Goal: Task Accomplishment & Management: Use online tool/utility

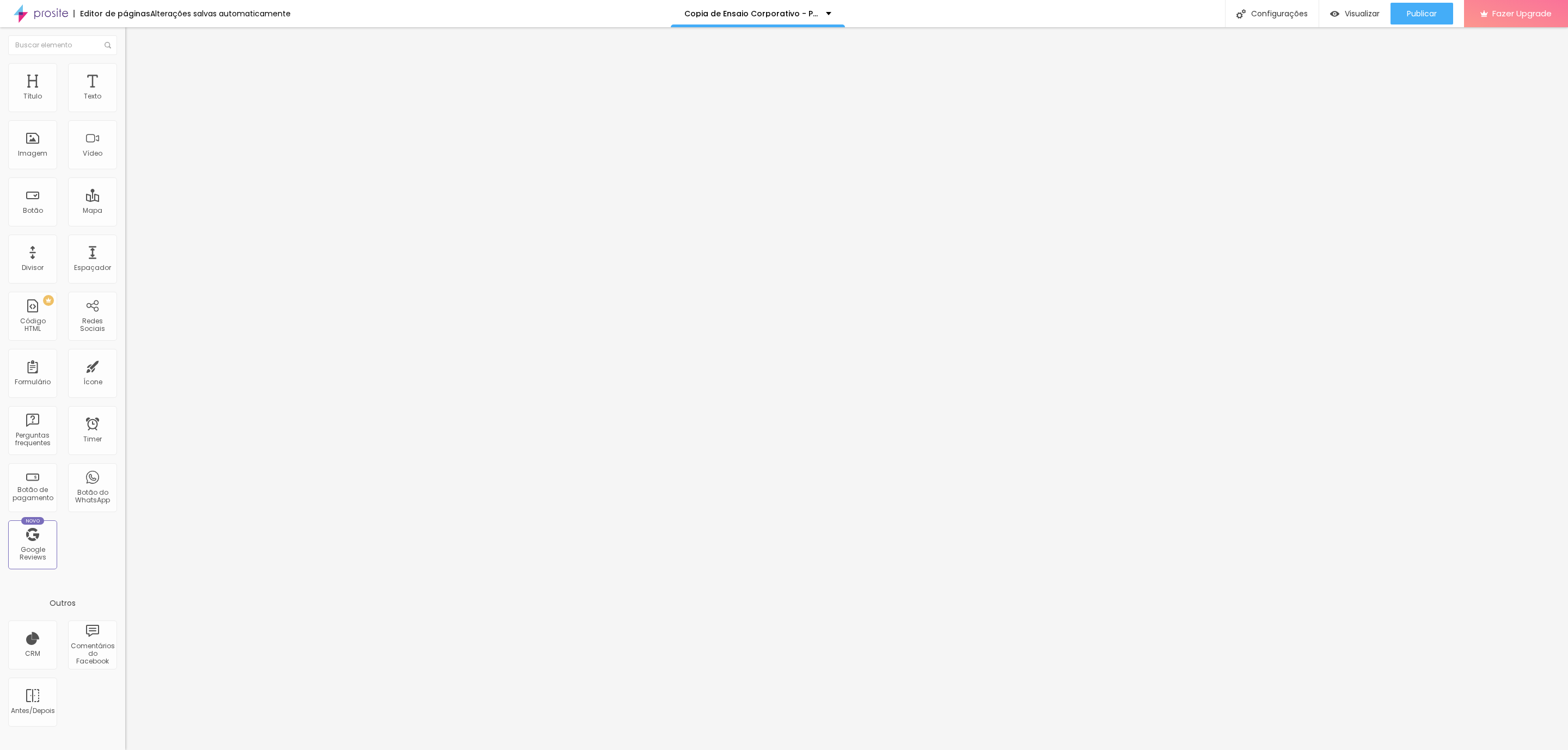
click at [125, 74] on li "Avançado" at bounding box center [188, 79] width 125 height 11
click at [125, 74] on img at bounding box center [130, 79] width 10 height 10
click at [125, 481] on div at bounding box center [188, 481] width 125 height 0
click at [125, 74] on img at bounding box center [130, 79] width 10 height 10
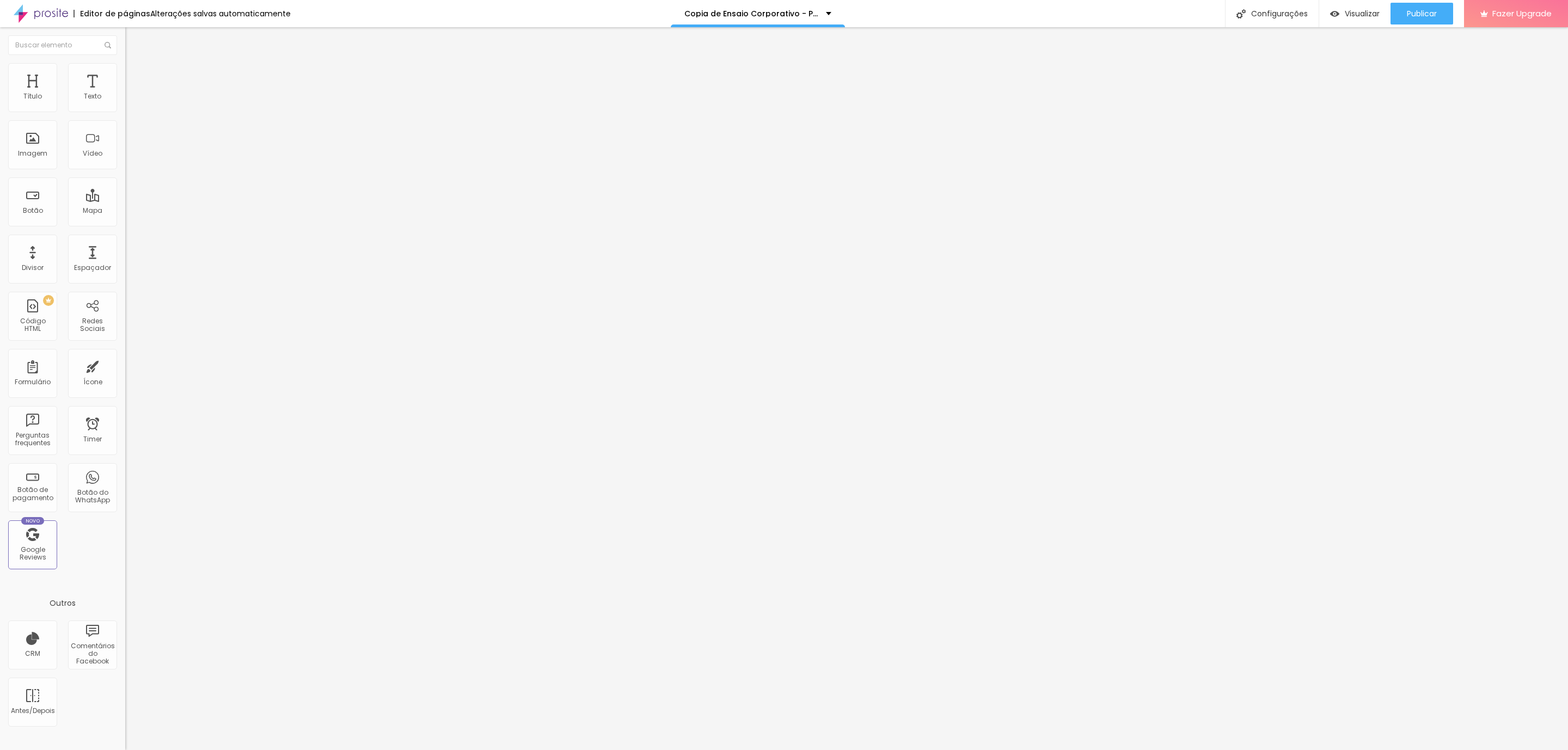
click at [125, 74] on img at bounding box center [130, 79] width 10 height 10
click at [125, 481] on div at bounding box center [188, 481] width 125 height 0
click at [125, 74] on img at bounding box center [130, 79] width 10 height 10
click at [125, 63] on li "Avançado" at bounding box center [188, 68] width 125 height 11
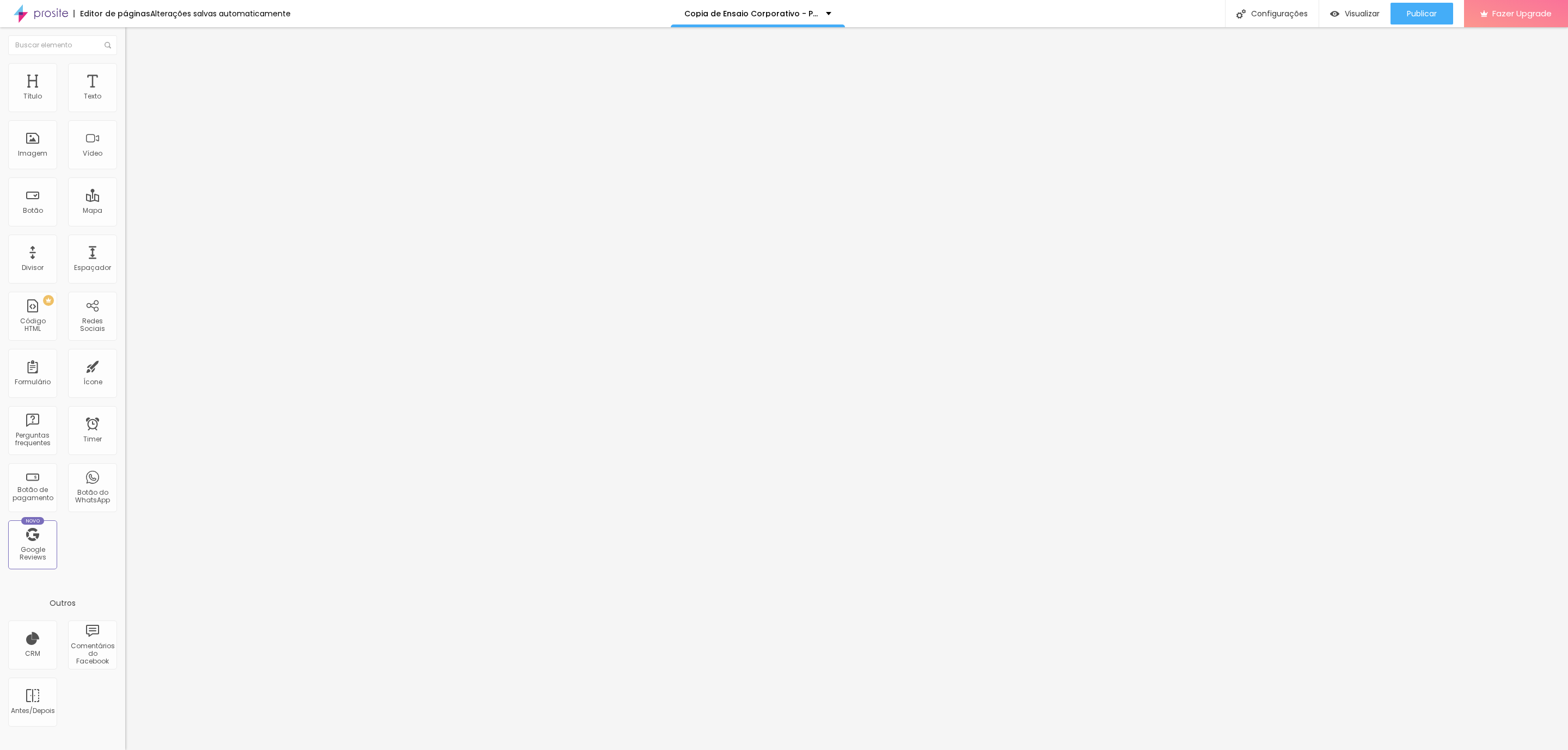
click at [125, 63] on li "Avançado" at bounding box center [188, 68] width 125 height 11
click at [135, 75] on span "Avançado" at bounding box center [153, 70] width 36 height 9
click at [125, 74] on li "Avançado" at bounding box center [188, 79] width 125 height 11
click at [135, 77] on span "Avançado" at bounding box center [153, 81] width 36 height 9
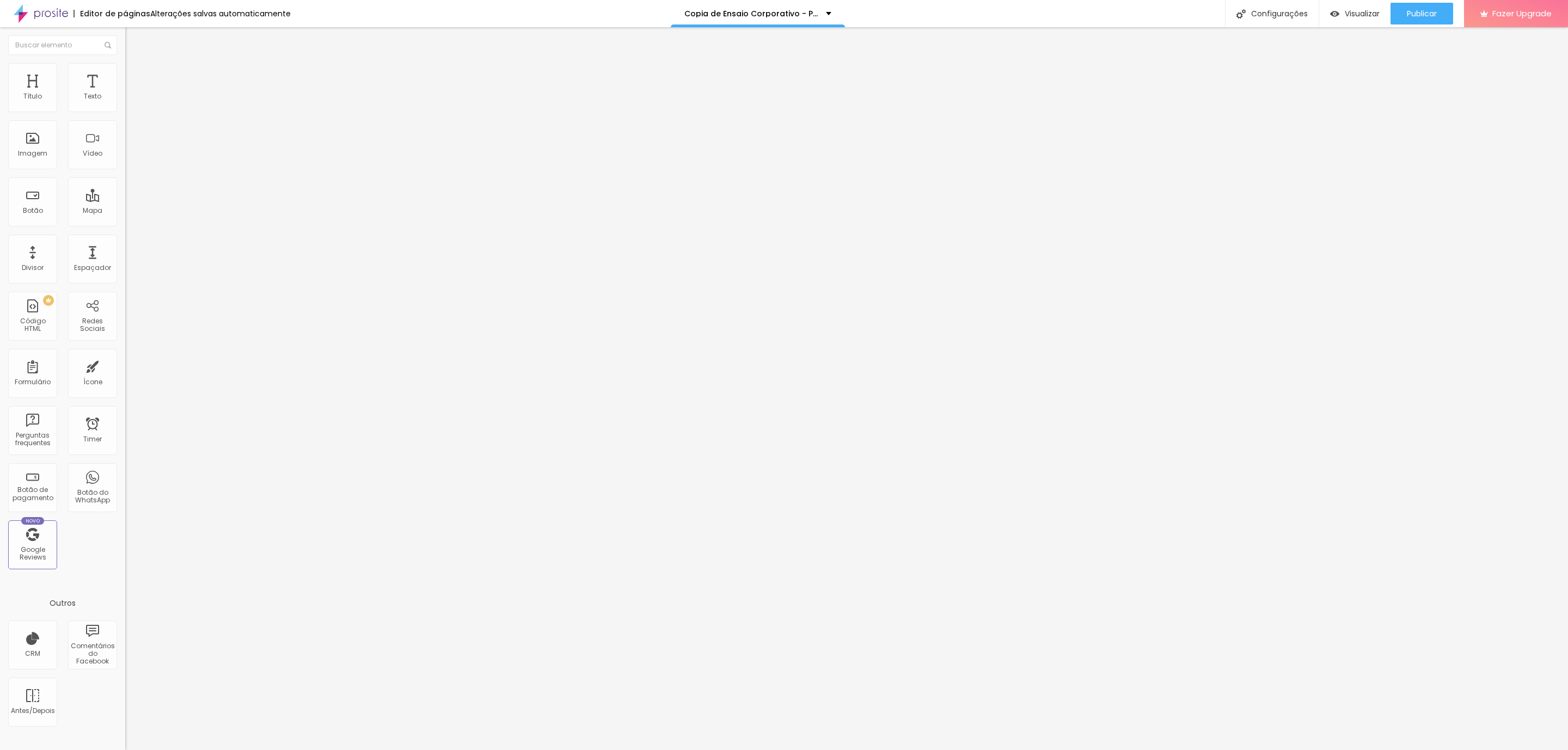
click at [125, 74] on li "Avançado" at bounding box center [188, 79] width 125 height 11
click at [125, 67] on img at bounding box center [130, 68] width 10 height 10
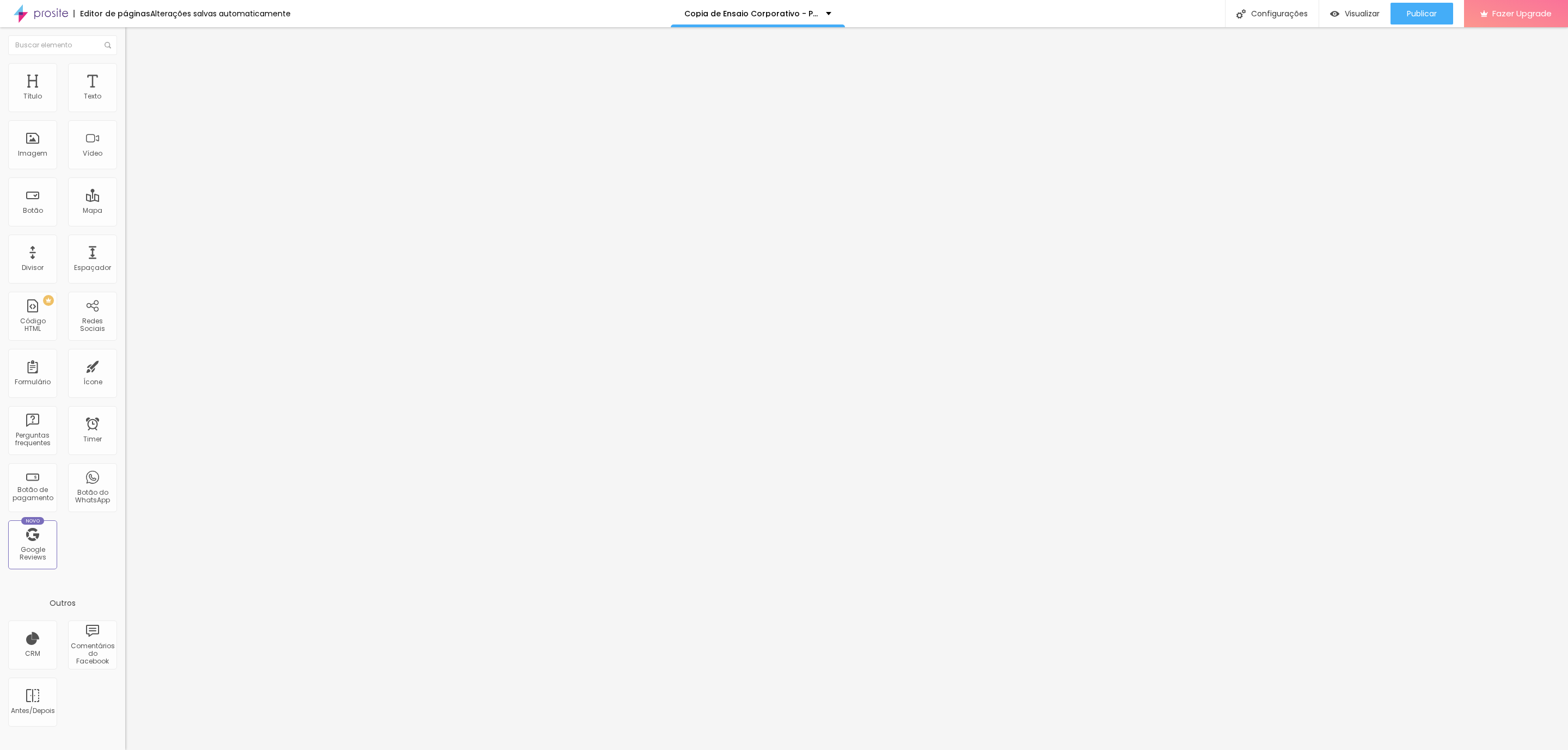
click at [135, 72] on span "Avançado" at bounding box center [153, 70] width 36 height 9
click at [125, 74] on li "Avançado" at bounding box center [188, 79] width 125 height 11
click at [135, 77] on span "Avançado" at bounding box center [153, 81] width 36 height 9
click at [125, 74] on li "Avançado" at bounding box center [188, 79] width 125 height 11
click at [125, 63] on img at bounding box center [130, 68] width 10 height 10
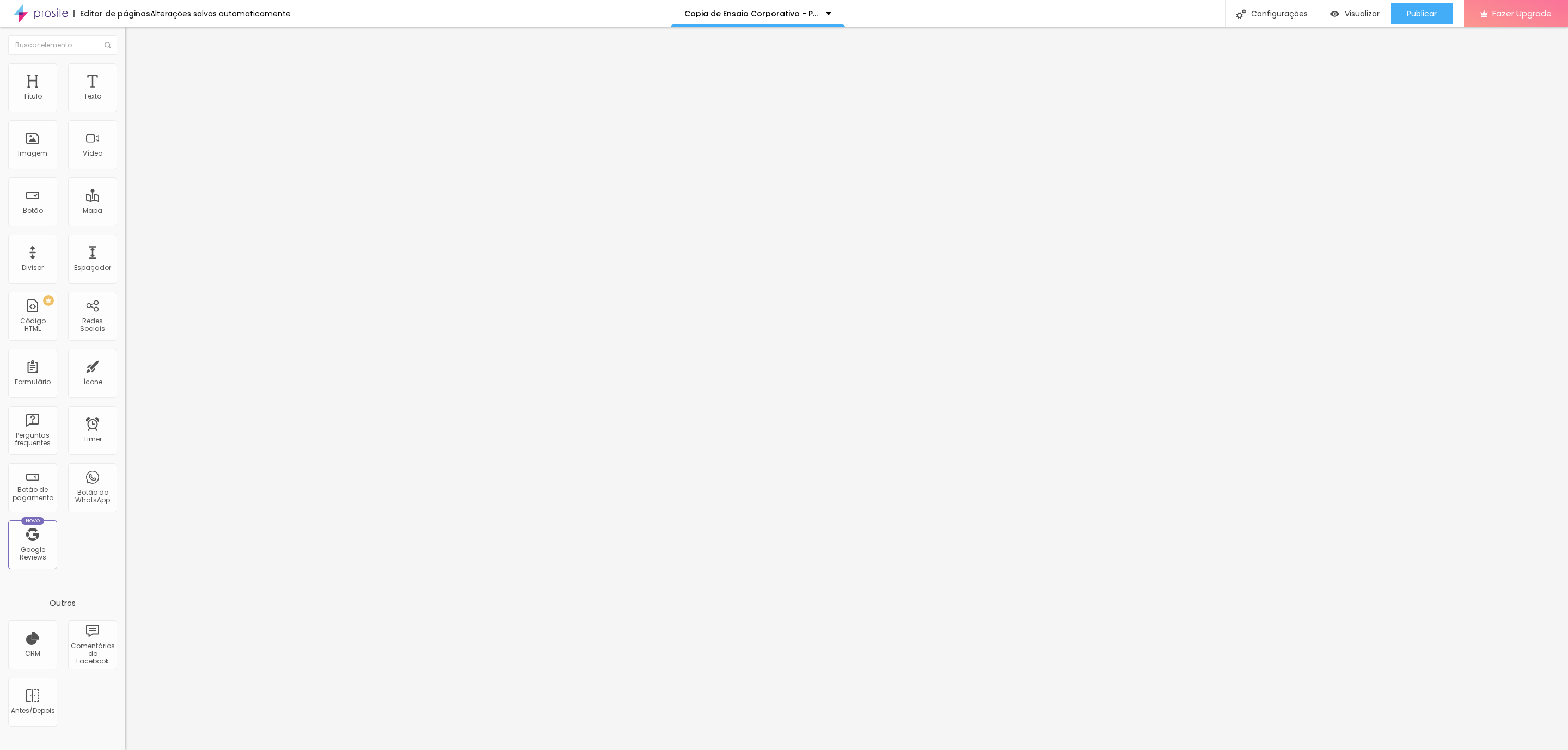
click at [135, 74] on span "Avançado" at bounding box center [153, 70] width 36 height 9
click at [125, 97] on div "Tamanho Titulo 1 H1 Titulo 2 H2 Titulo 3 H3 Titulo 4 H4 Titulo 5 H5 Titulo 6 H6" at bounding box center [188, 102] width 125 height 56
drag, startPoint x: 87, startPoint y: 77, endPoint x: 95, endPoint y: 90, distance: 15.3
click at [135, 75] on span "Avançado" at bounding box center [153, 70] width 36 height 9
click at [125, 69] on li "Avançado" at bounding box center [188, 68] width 125 height 11
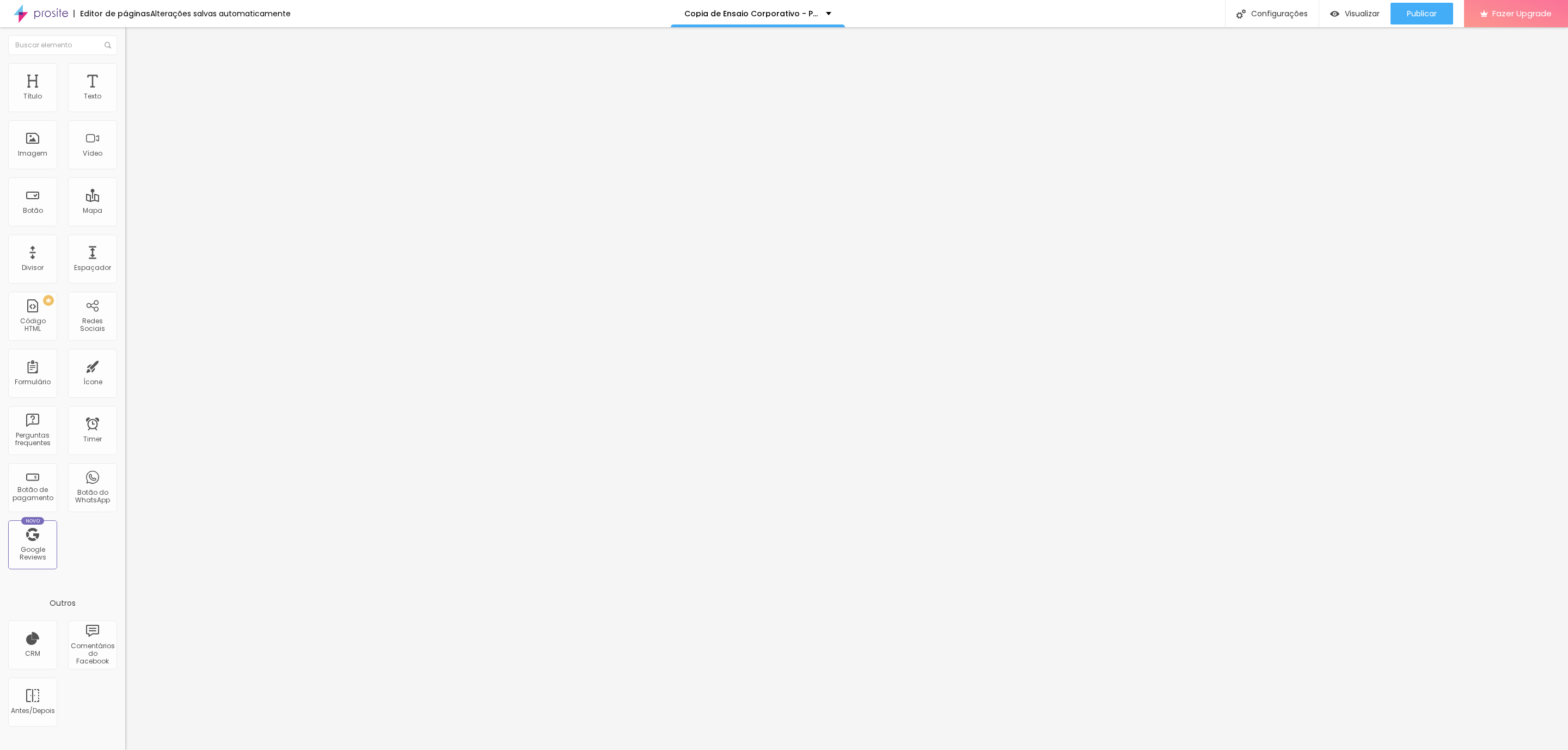
click at [125, 74] on li "Avançado" at bounding box center [188, 79] width 125 height 11
click at [125, 63] on li "Avançado" at bounding box center [188, 68] width 125 height 11
click at [135, 75] on span "Avançado" at bounding box center [153, 70] width 36 height 9
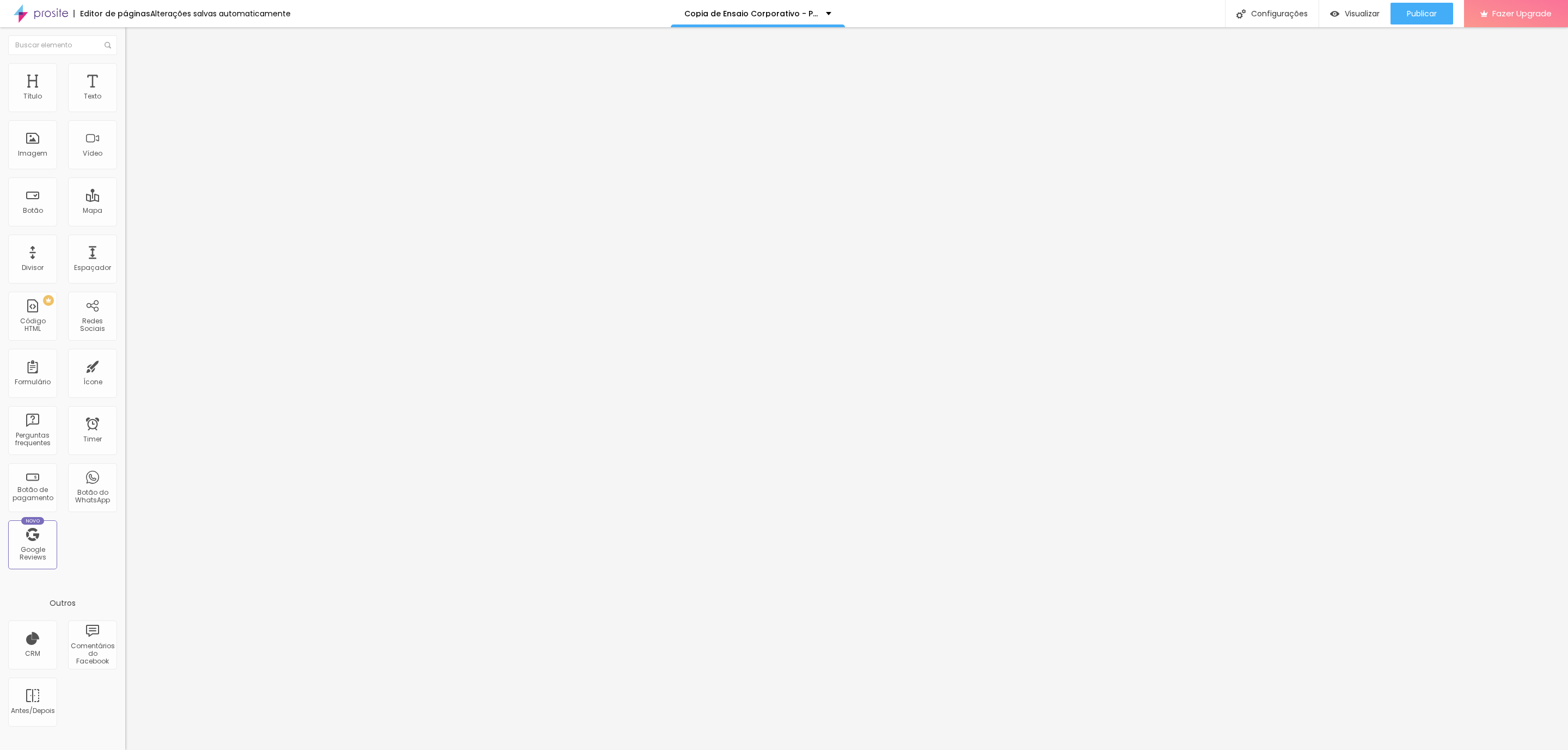
click at [135, 72] on span "Avançado" at bounding box center [153, 70] width 36 height 9
click at [125, 64] on li "Avançado" at bounding box center [188, 68] width 125 height 11
click at [125, 74] on img at bounding box center [130, 79] width 10 height 10
click at [135, 74] on span "Avançado" at bounding box center [153, 70] width 36 height 9
click at [125, 72] on li "Avançado" at bounding box center [188, 68] width 125 height 11
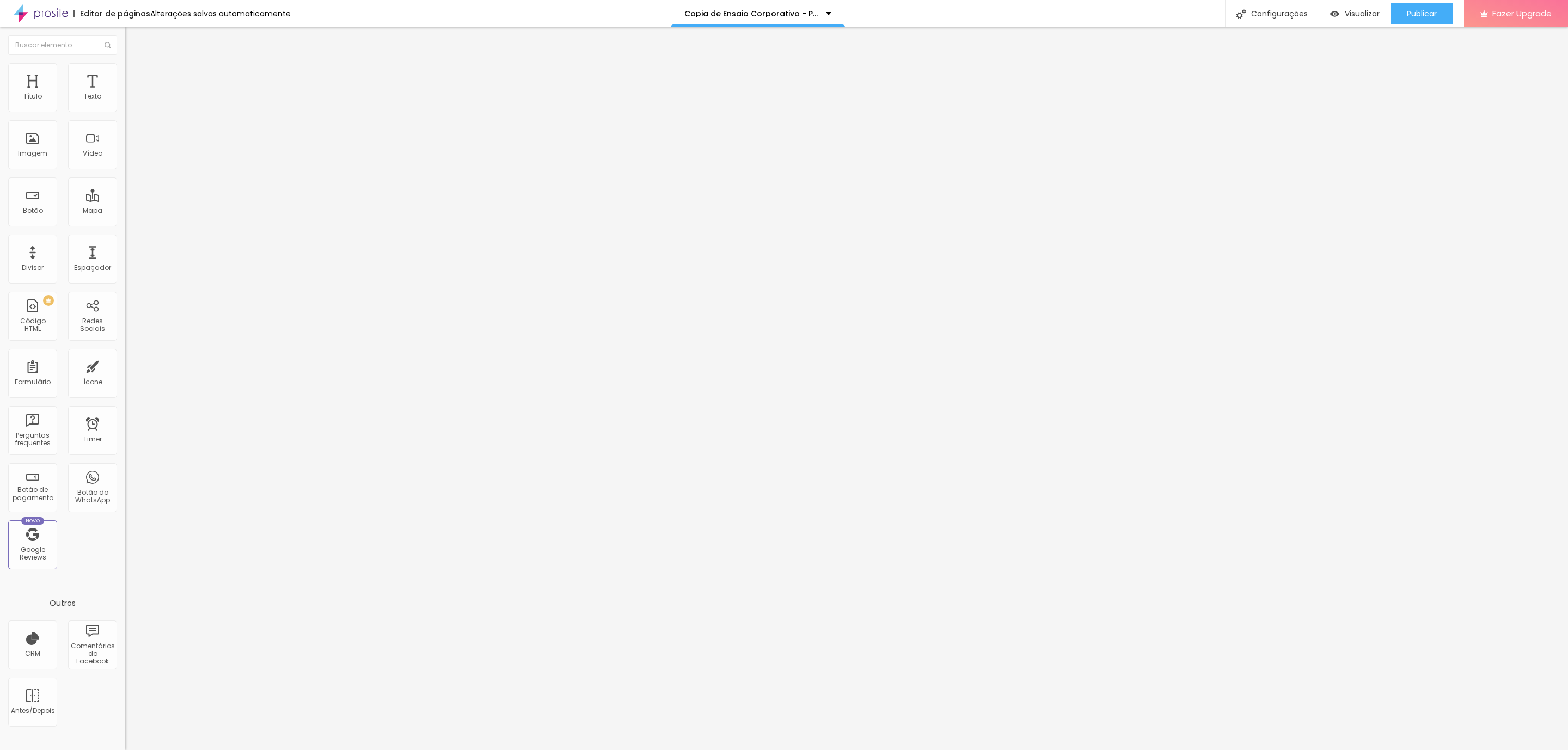
click at [125, 80] on li "Avançado" at bounding box center [188, 79] width 125 height 11
click at [125, 74] on li "Avançado" at bounding box center [188, 79] width 125 height 11
click at [135, 79] on span "Avançado" at bounding box center [153, 81] width 36 height 9
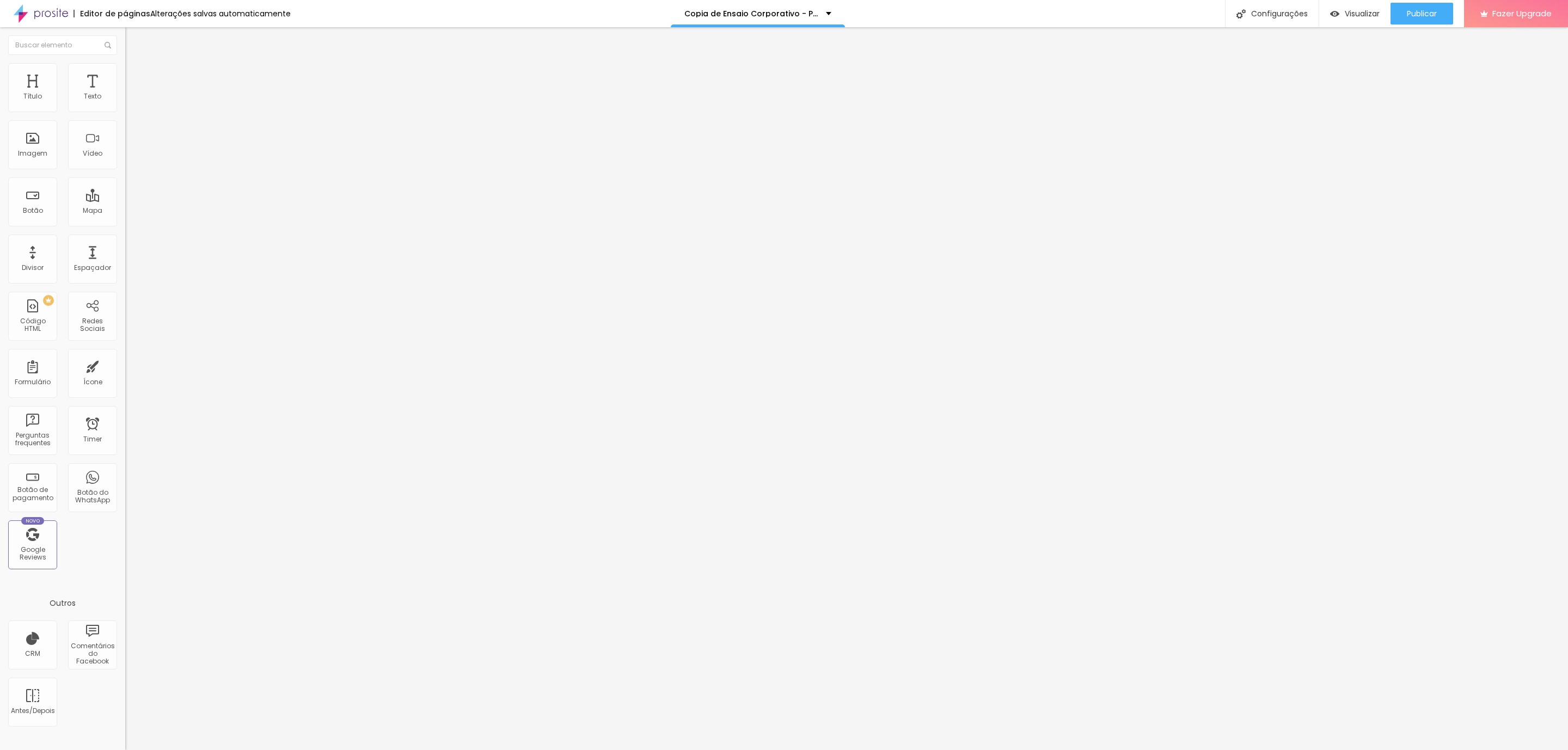
click at [125, 74] on li "Avançado" at bounding box center [188, 79] width 125 height 11
click at [135, 77] on span "Avançado" at bounding box center [153, 81] width 36 height 9
click at [125, 74] on li "Avançado" at bounding box center [188, 79] width 125 height 11
click at [125, 74] on img at bounding box center [130, 79] width 10 height 10
click at [125, 74] on li "Avançado" at bounding box center [188, 79] width 125 height 11
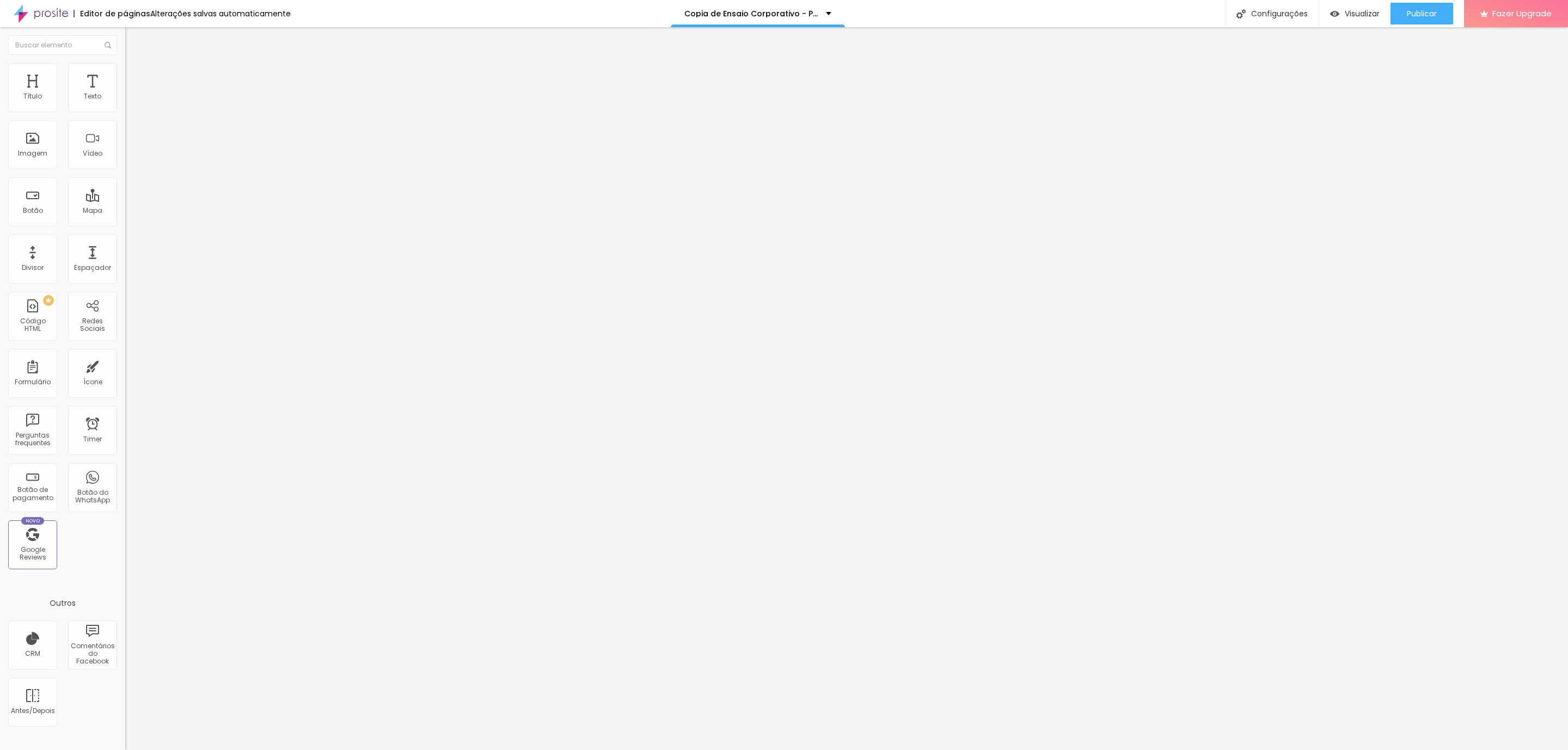
click at [135, 77] on span "Avançado" at bounding box center [153, 81] width 36 height 9
click at [125, 74] on img at bounding box center [130, 79] width 10 height 10
click at [125, 74] on li "Avançado" at bounding box center [188, 79] width 125 height 11
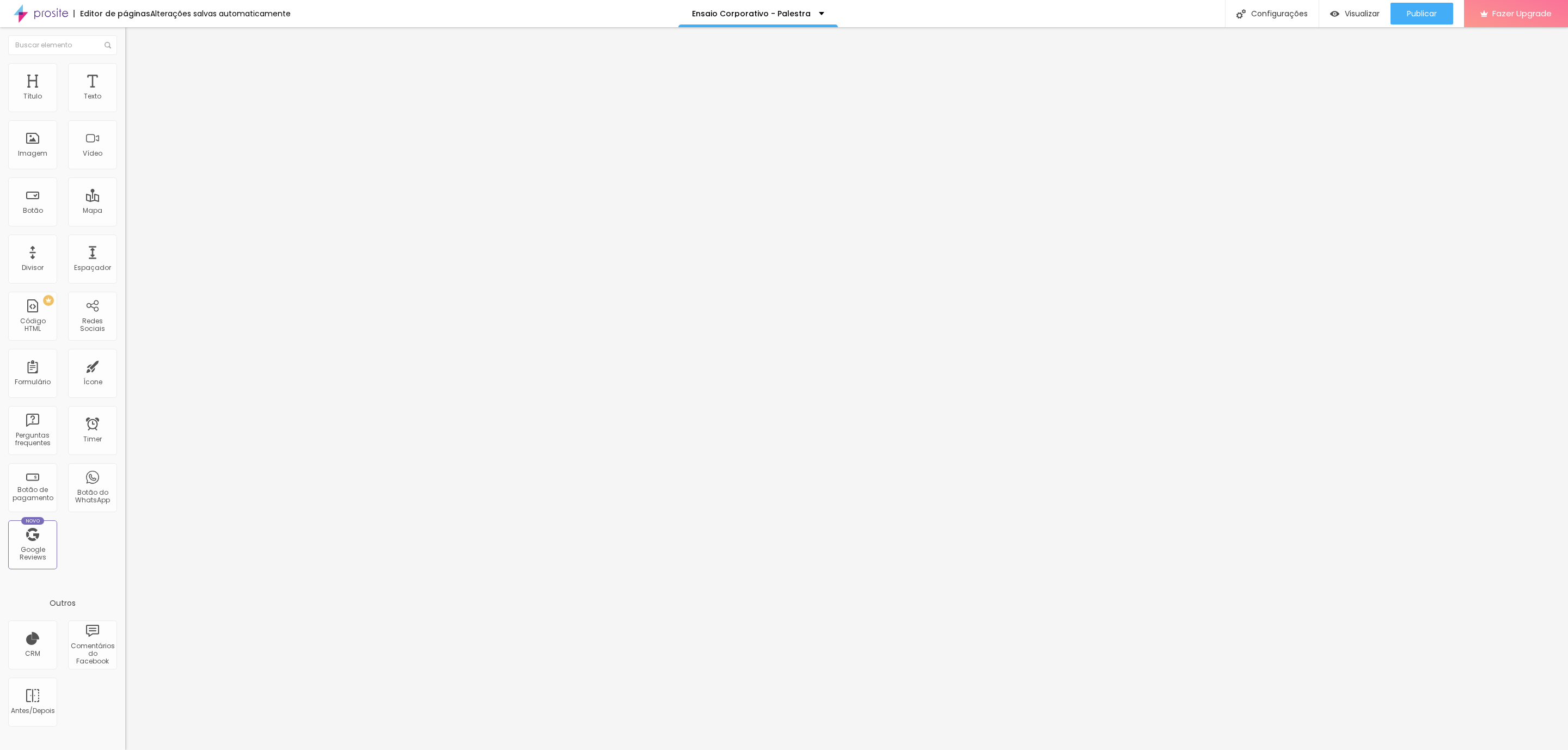
click at [125, 74] on img at bounding box center [130, 79] width 10 height 10
click at [125, 481] on div at bounding box center [188, 481] width 125 height 0
click at [125, 74] on li "Avançado" at bounding box center [188, 79] width 125 height 11
click at [125, 74] on img at bounding box center [130, 79] width 10 height 10
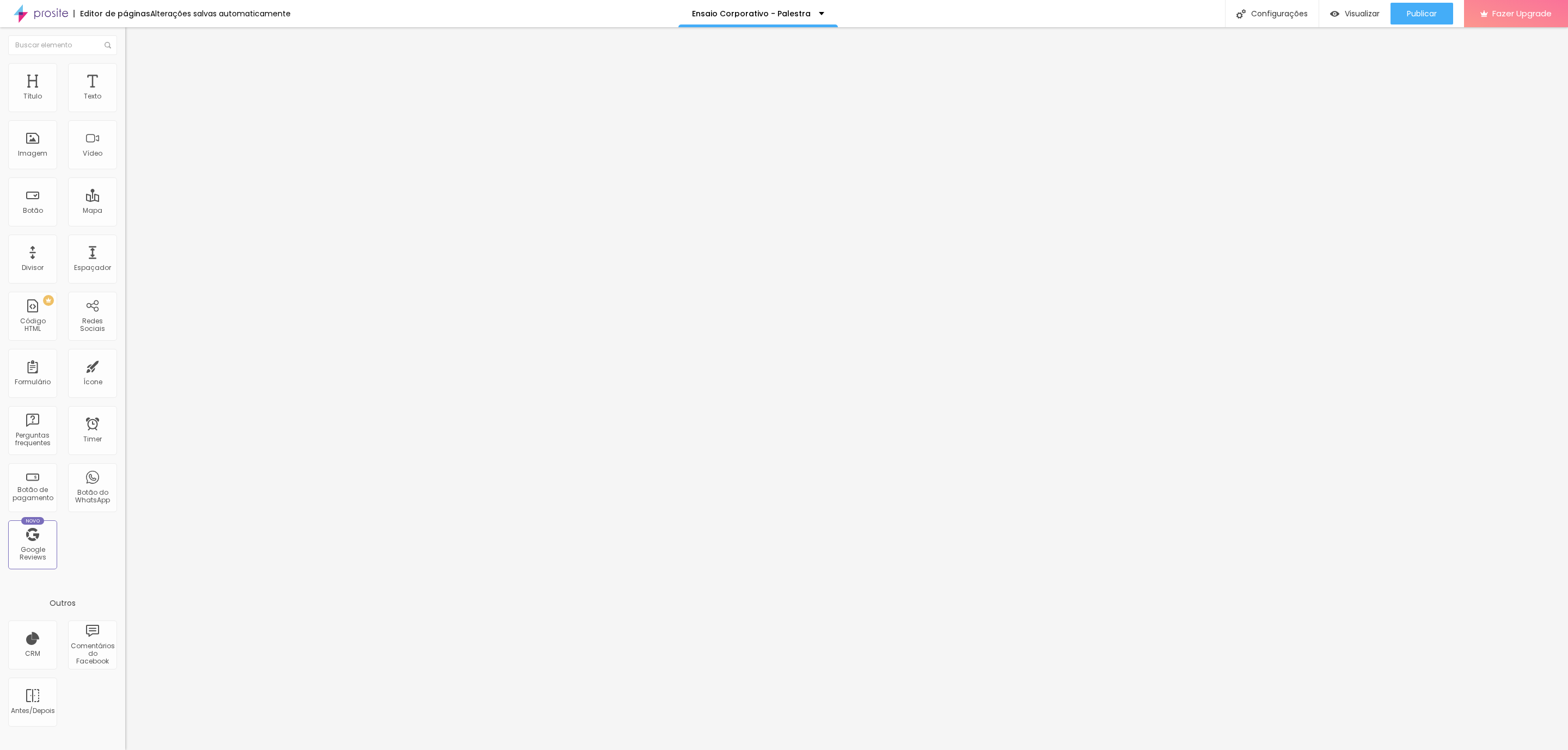
click at [125, 468] on div at bounding box center [188, 468] width 125 height 0
click at [125, 475] on div at bounding box center [188, 475] width 125 height 0
click at [135, 77] on span "Avançado" at bounding box center [153, 81] width 36 height 9
click at [125, 74] on li "Avançado" at bounding box center [188, 79] width 125 height 11
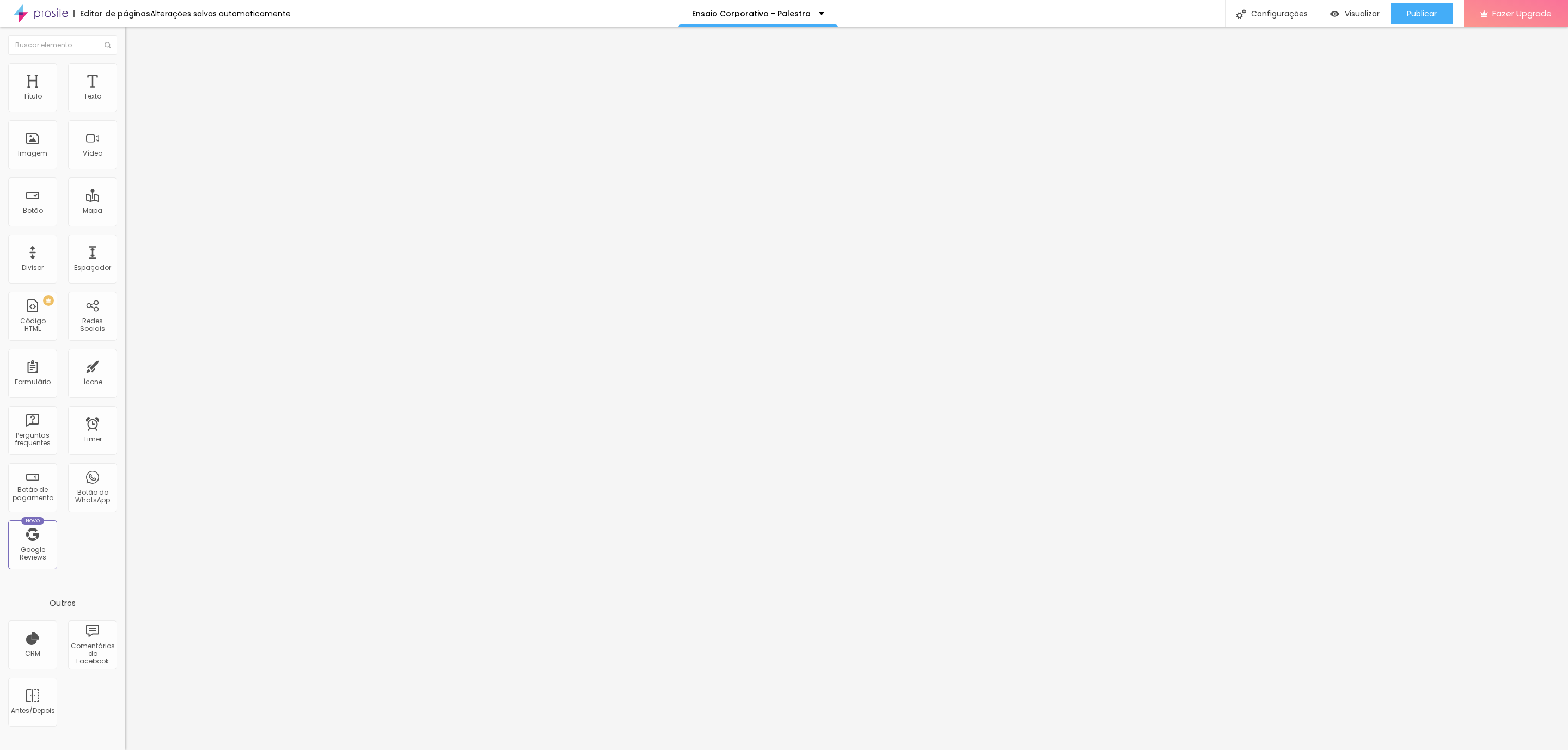
click at [125, 481] on div at bounding box center [188, 481] width 125 height 0
click at [125, 63] on li "Avançado" at bounding box center [188, 68] width 125 height 11
click at [125, 51] on button "Editar Coluna" at bounding box center [188, 39] width 125 height 25
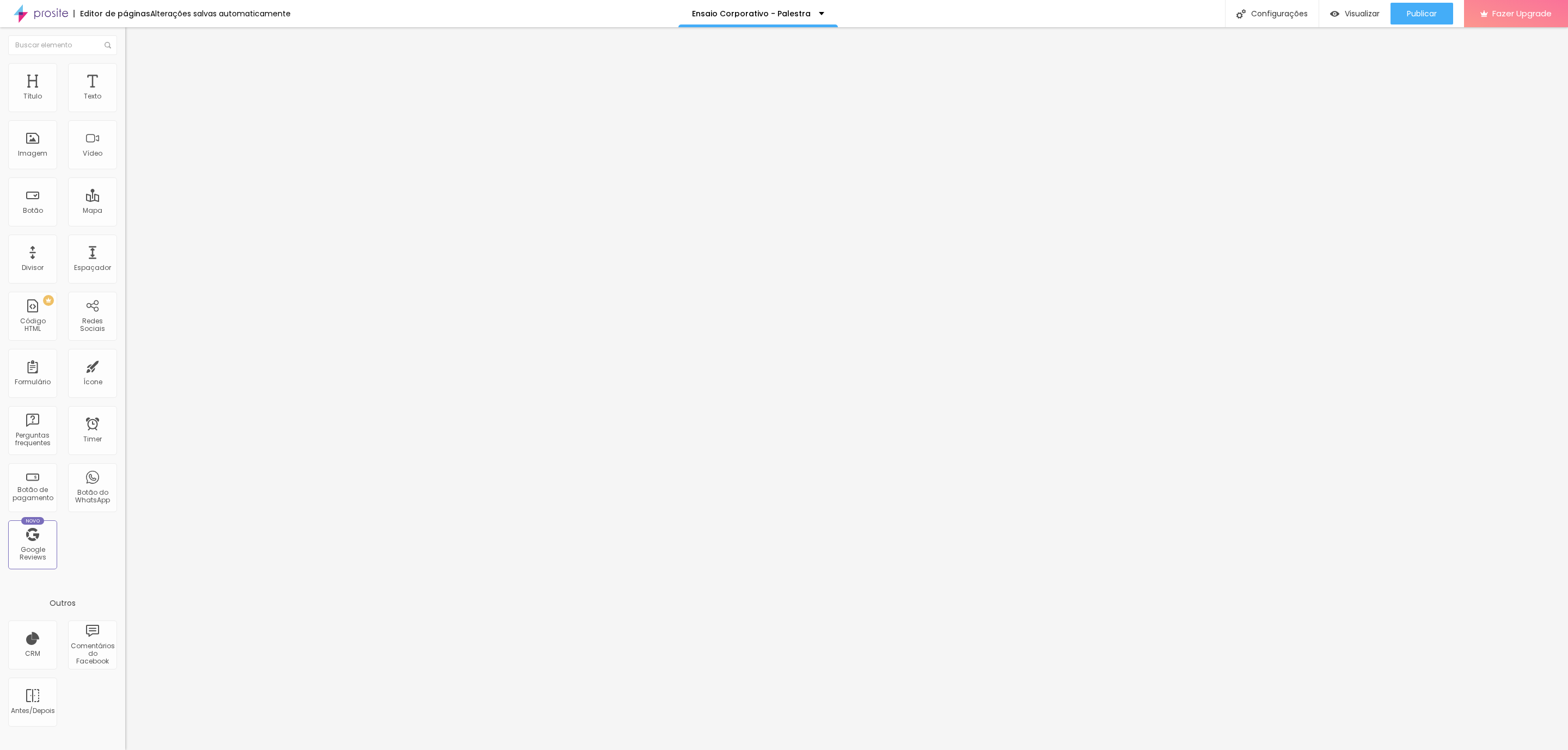
click at [135, 77] on span "Avançado" at bounding box center [153, 81] width 36 height 9
click at [125, 69] on img at bounding box center [130, 68] width 10 height 10
click at [125, 51] on button "Editar Coluna" at bounding box center [188, 39] width 125 height 25
click at [125, 74] on img at bounding box center [130, 79] width 10 height 10
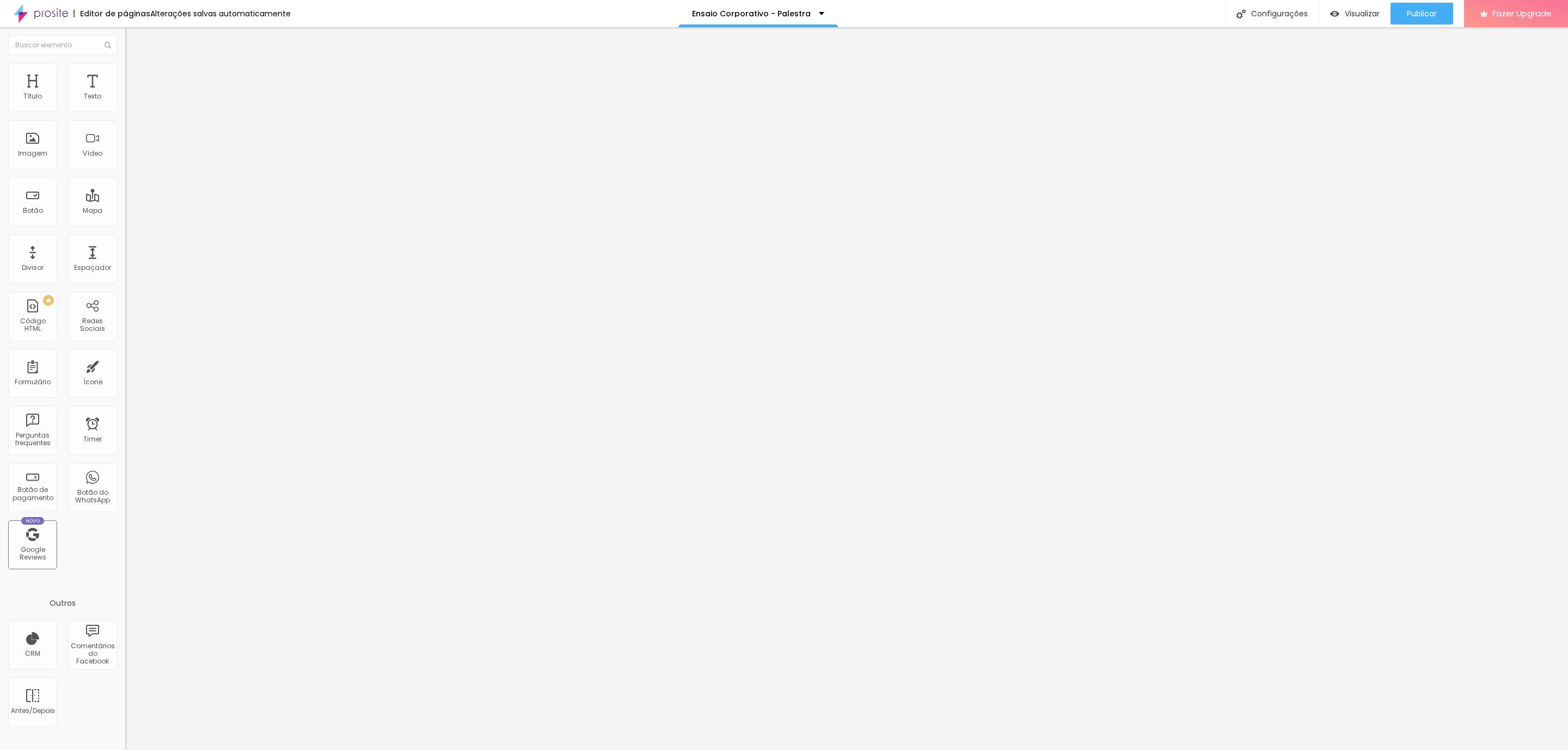
click at [125, 45] on button "Editar Seção" at bounding box center [188, 39] width 125 height 25
click at [125, 74] on img at bounding box center [130, 79] width 10 height 10
click at [125, 74] on li "Avançado" at bounding box center [188, 79] width 125 height 11
click at [125, 468] on div at bounding box center [188, 468] width 125 height 0
click at [125, 475] on div at bounding box center [188, 475] width 125 height 0
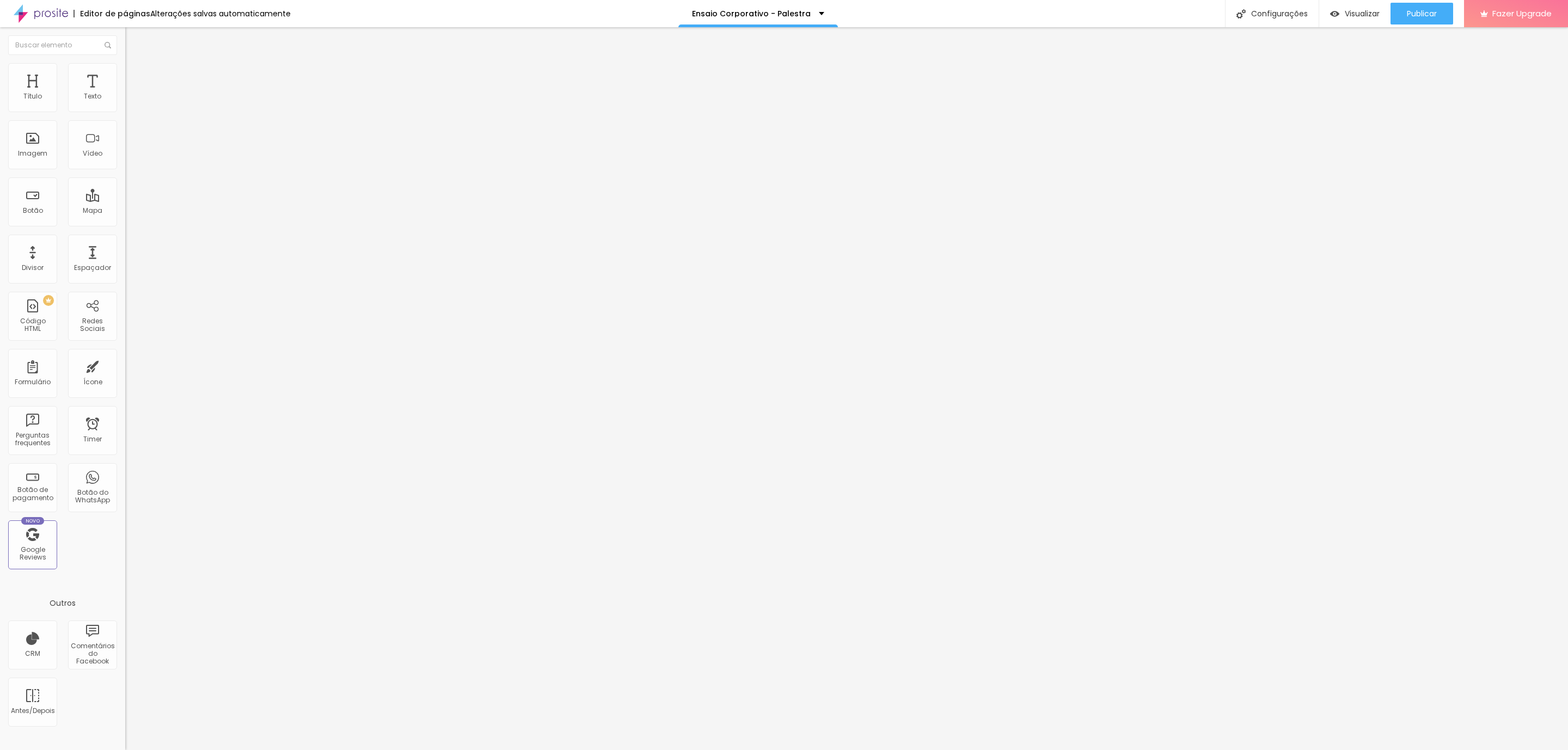
click at [135, 80] on span "Avançado" at bounding box center [153, 81] width 36 height 9
click at [125, 63] on li "Avançado" at bounding box center [188, 68] width 125 height 11
click at [135, 77] on span "Avançado" at bounding box center [153, 81] width 36 height 9
click at [125, 64] on li "Avançado" at bounding box center [188, 68] width 125 height 11
click at [125, 74] on li "Avançado" at bounding box center [188, 79] width 125 height 11
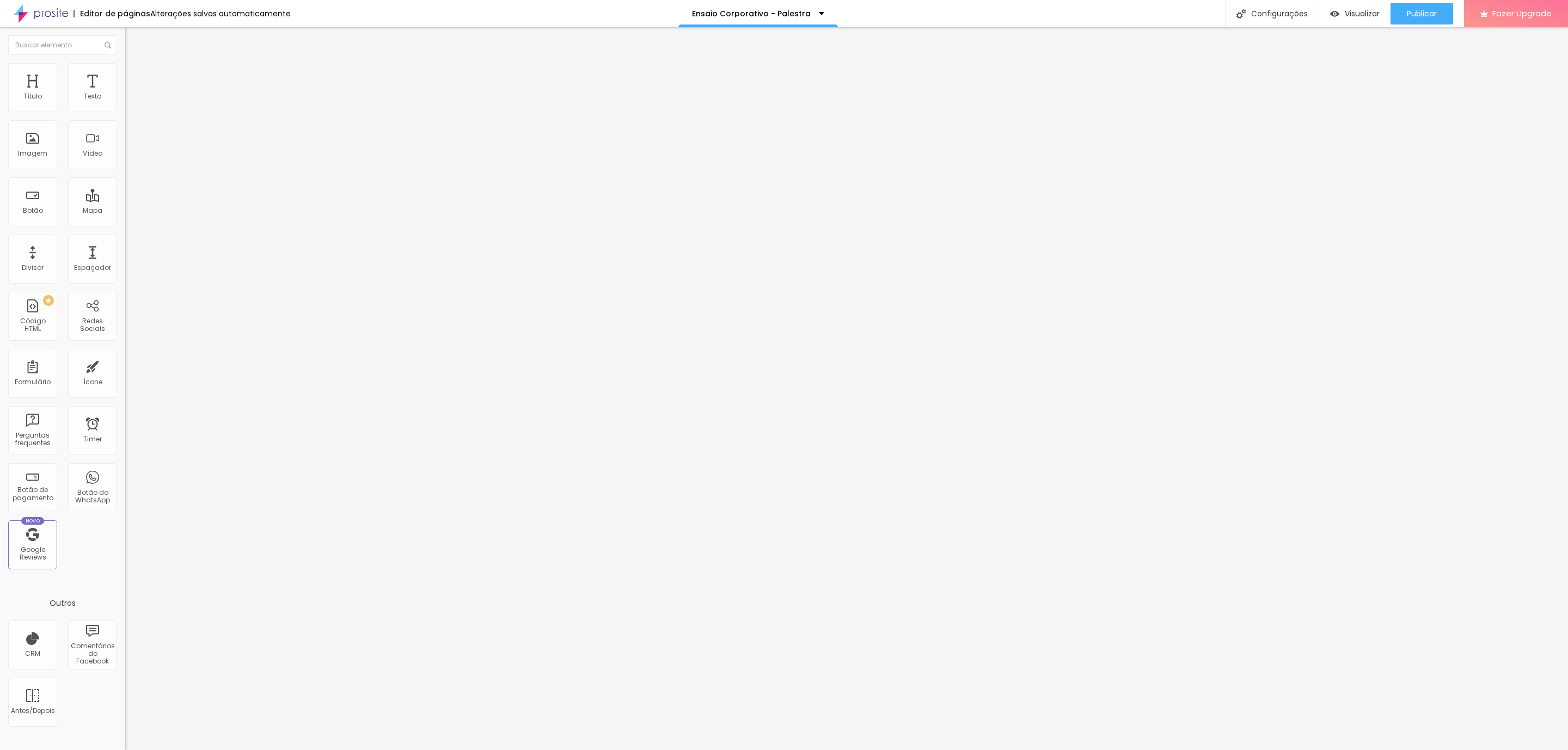
click at [125, 468] on div at bounding box center [188, 468] width 125 height 0
click at [125, 468] on li "Tablet" at bounding box center [188, 472] width 125 height 7
click at [125, 475] on div at bounding box center [188, 475] width 125 height 0
click at [125, 74] on li "Avançado" at bounding box center [188, 79] width 125 height 11
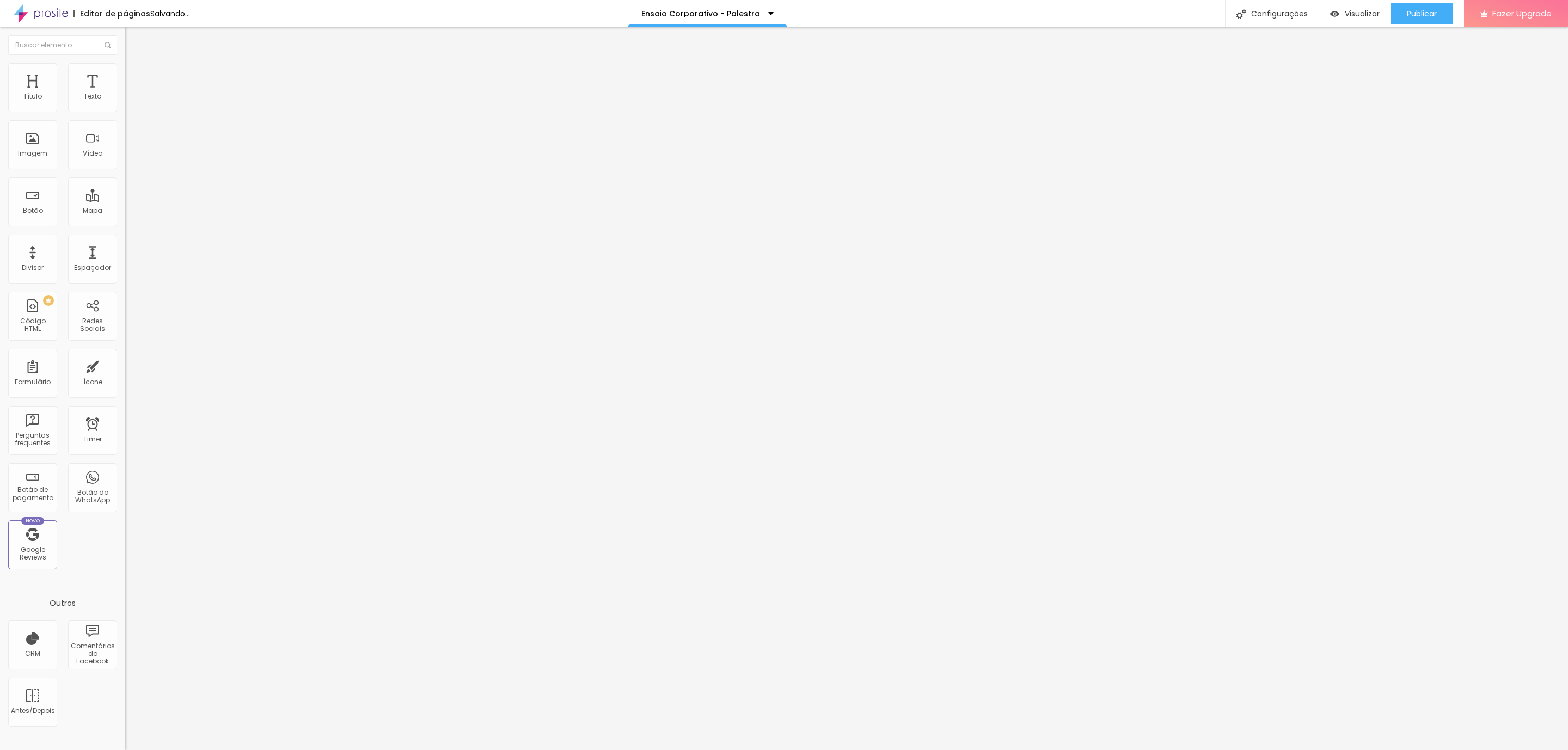
click at [135, 77] on span "Avançado" at bounding box center [153, 81] width 36 height 9
click at [125, 74] on img at bounding box center [130, 79] width 10 height 10
drag, startPoint x: 103, startPoint y: 62, endPoint x: 116, endPoint y: 69, distance: 14.8
click at [125, 74] on img at bounding box center [130, 79] width 10 height 10
click at [125, 74] on li "Avançado" at bounding box center [188, 79] width 125 height 11
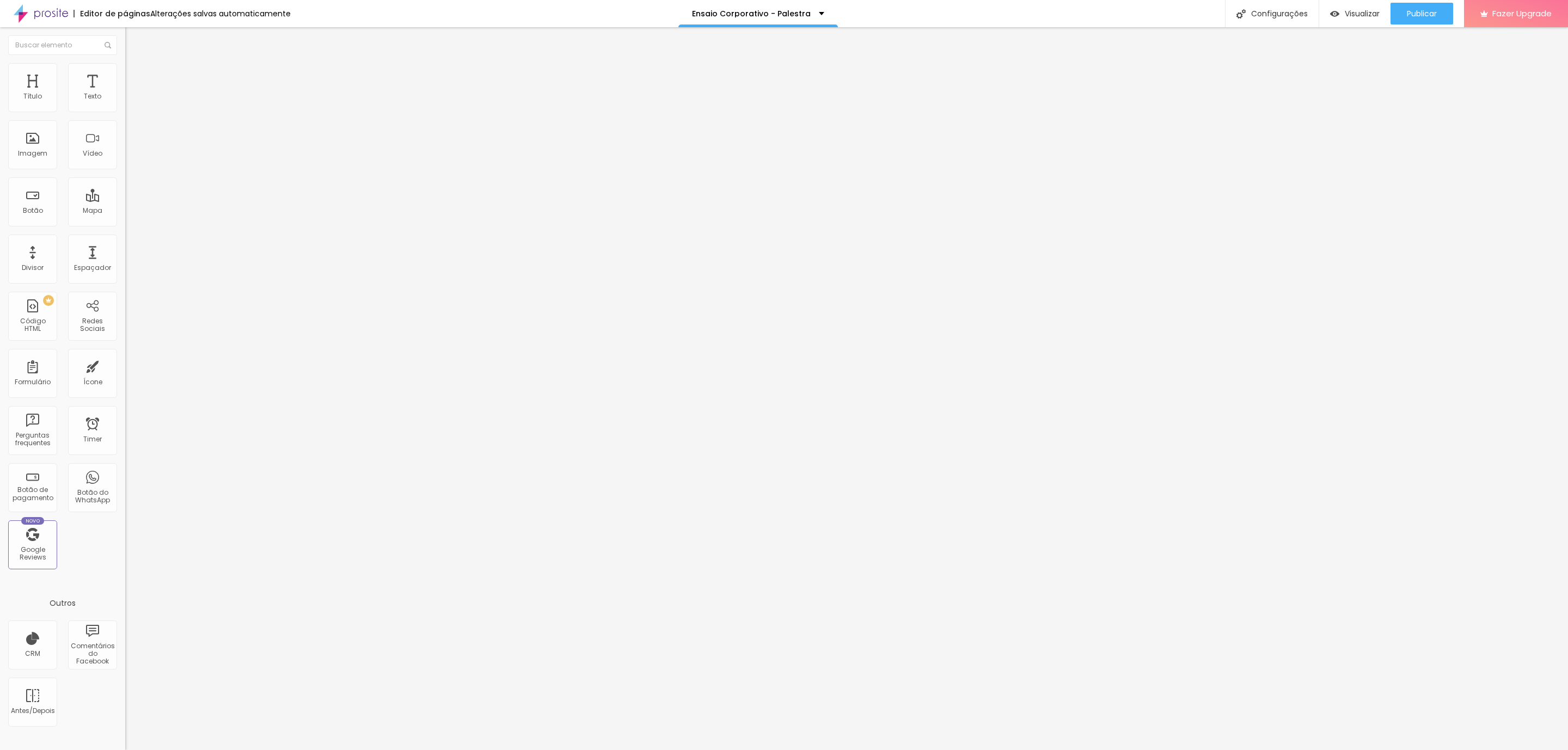
click at [108, 69] on div "Título Texto Imagem Vídeo Botão Mapa Divisor Espaçador PREMIUM Código HTML Rede…" at bounding box center [62, 320] width 125 height 514
click at [135, 77] on span "Avançado" at bounding box center [153, 81] width 36 height 9
click at [125, 74] on li "Avançado" at bounding box center [188, 79] width 125 height 11
click at [125, 74] on img at bounding box center [130, 79] width 10 height 10
click at [125, 74] on li "Avançado" at bounding box center [188, 79] width 125 height 11
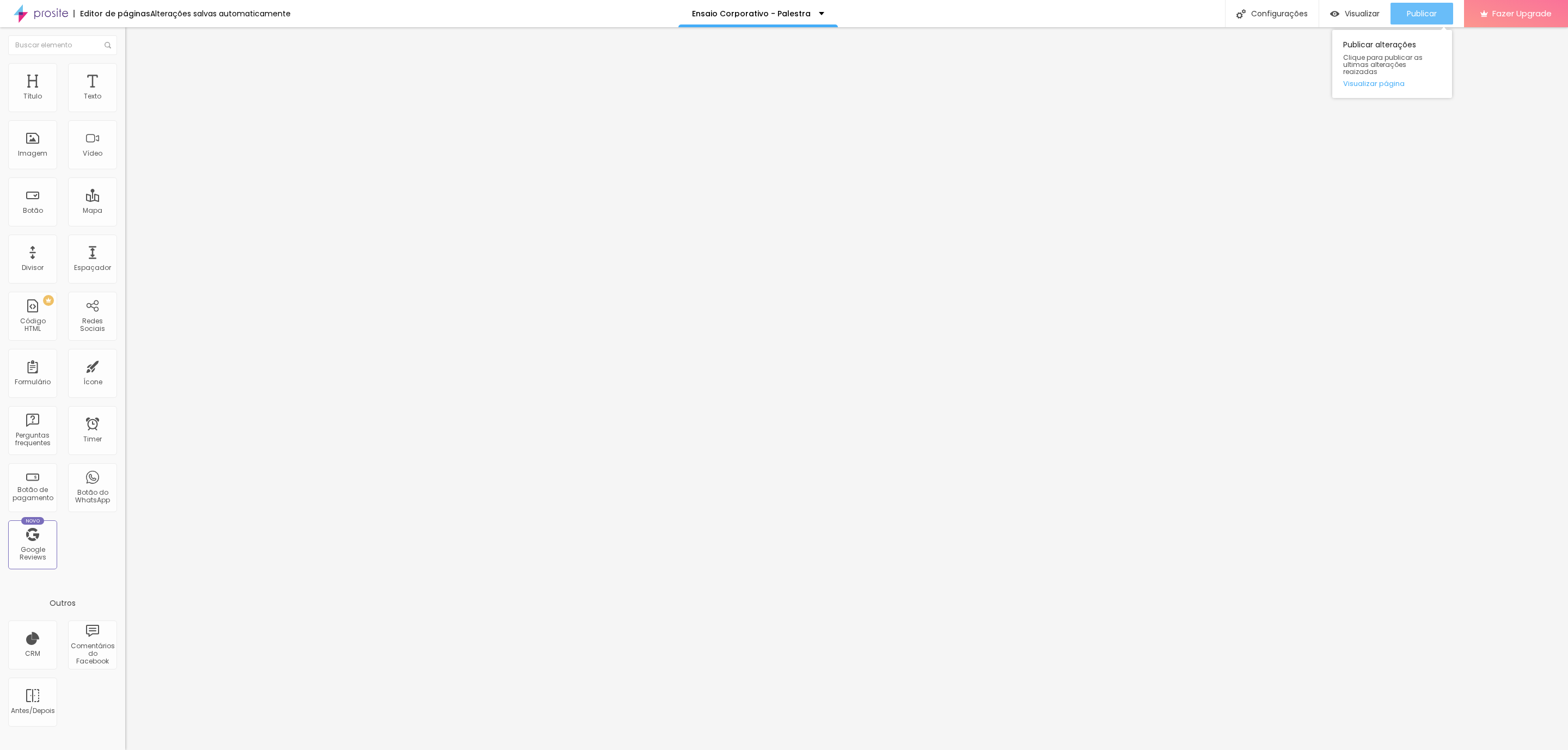
click at [1413, 16] on span "Publicar" at bounding box center [1421, 13] width 30 height 9
click at [1336, 20] on div "Visualizar" at bounding box center [1344, 13] width 50 height 22
click at [125, 74] on li "Avançado" at bounding box center [188, 79] width 125 height 11
click at [125, 481] on div at bounding box center [188, 481] width 125 height 0
click at [125, 74] on img at bounding box center [130, 79] width 10 height 10
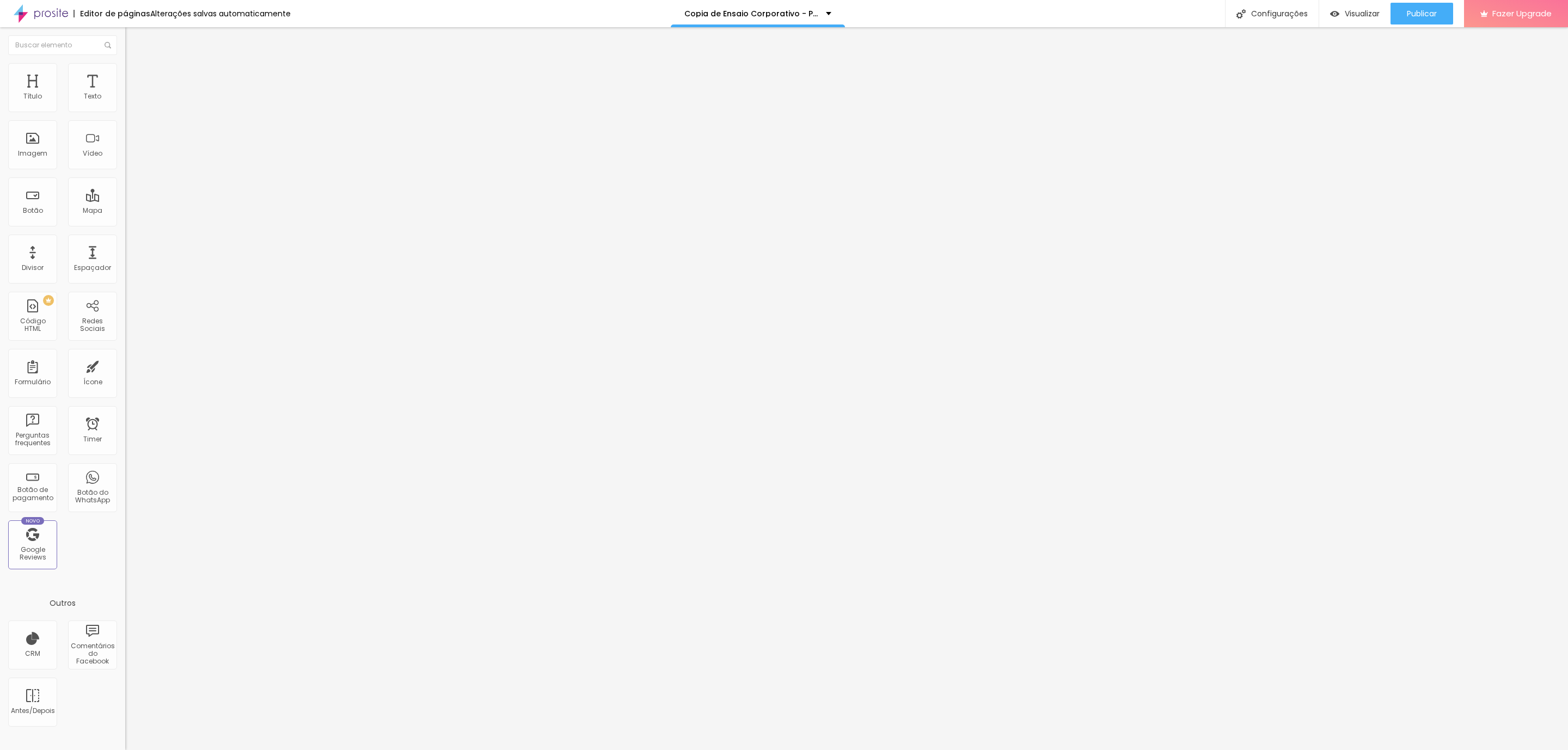
drag, startPoint x: 103, startPoint y: 66, endPoint x: 118, endPoint y: 90, distance: 28.3
click at [125, 74] on img at bounding box center [130, 79] width 10 height 10
click at [125, 74] on li "Avançado" at bounding box center [188, 79] width 125 height 11
click at [125, 49] on button "Editar Coluna" at bounding box center [188, 39] width 125 height 25
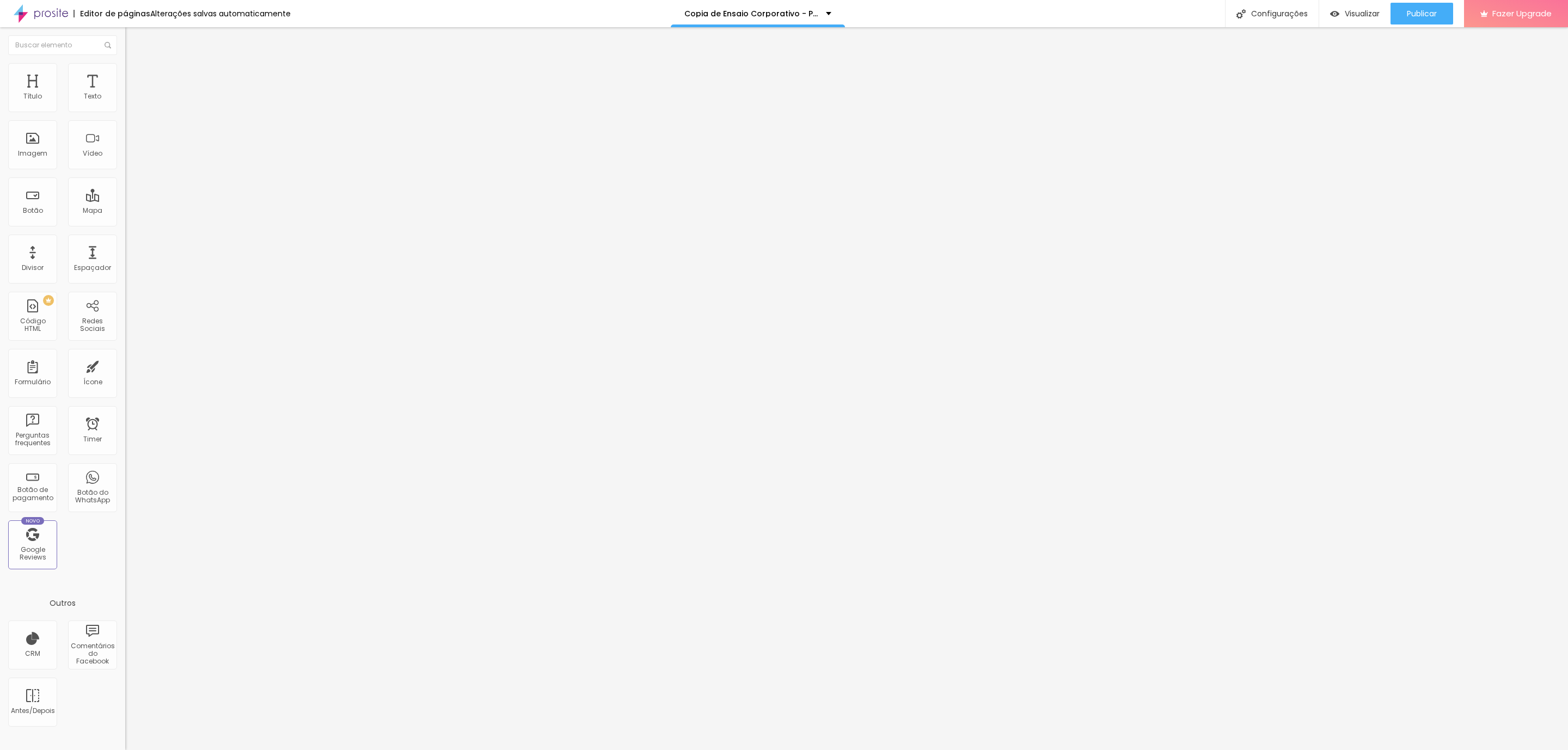
click at [135, 77] on span "Avançado" at bounding box center [153, 81] width 36 height 9
click at [125, 74] on img at bounding box center [130, 79] width 10 height 10
click at [135, 77] on span "Avançado" at bounding box center [153, 81] width 36 height 9
click at [135, 75] on span "Avançado" at bounding box center [153, 70] width 36 height 9
click at [135, 77] on span "Avançado" at bounding box center [153, 81] width 36 height 9
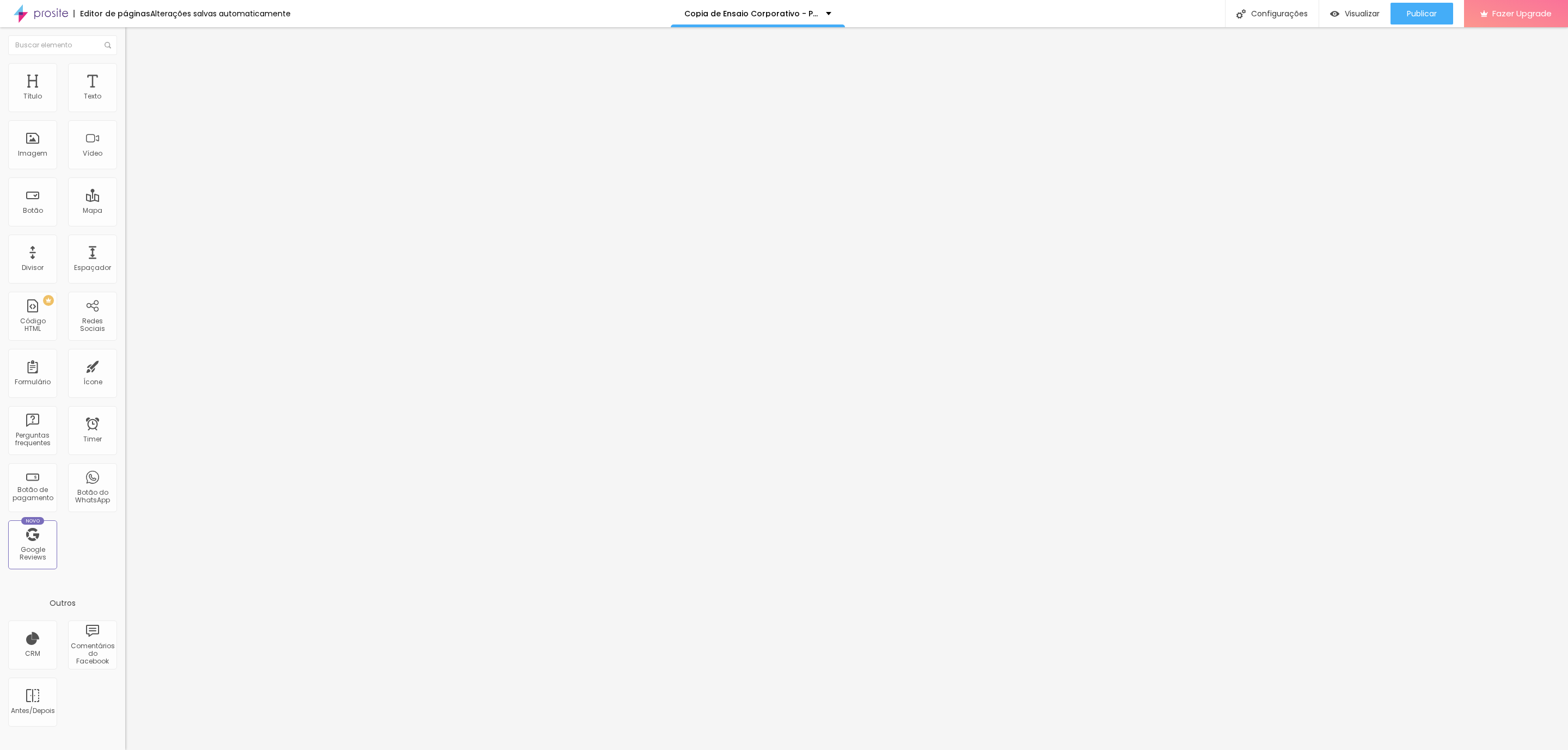
click at [125, 74] on li "Avançado" at bounding box center [188, 79] width 125 height 11
click at [125, 74] on img at bounding box center [130, 79] width 10 height 10
click at [135, 77] on span "Avançado" at bounding box center [153, 81] width 36 height 9
click at [125, 70] on img at bounding box center [130, 68] width 10 height 10
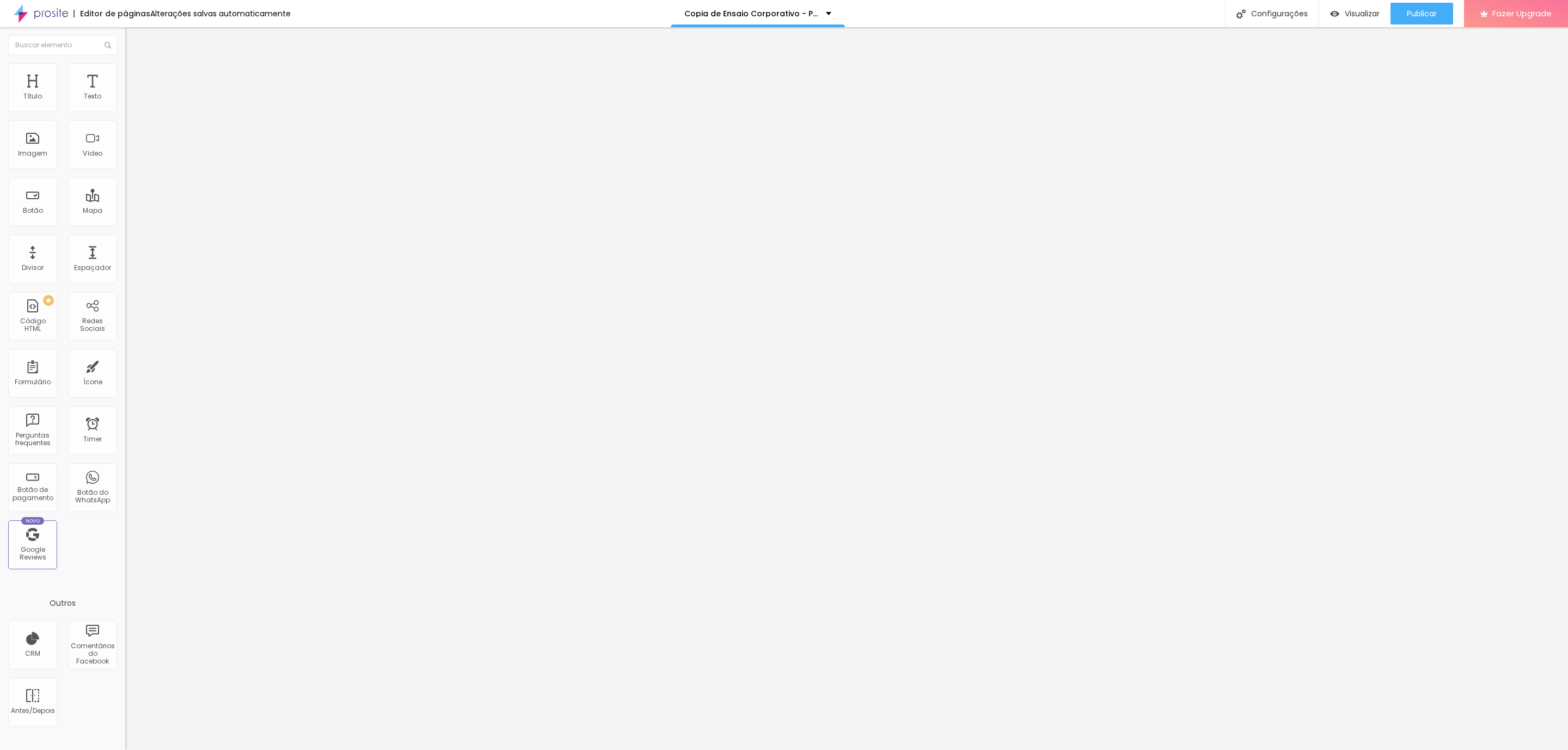
click at [125, 67] on img at bounding box center [130, 68] width 10 height 10
click at [125, 66] on li "Avançado" at bounding box center [188, 68] width 125 height 11
click at [125, 74] on li "Avançado" at bounding box center [188, 79] width 125 height 11
drag, startPoint x: 93, startPoint y: 74, endPoint x: 97, endPoint y: 92, distance: 18.4
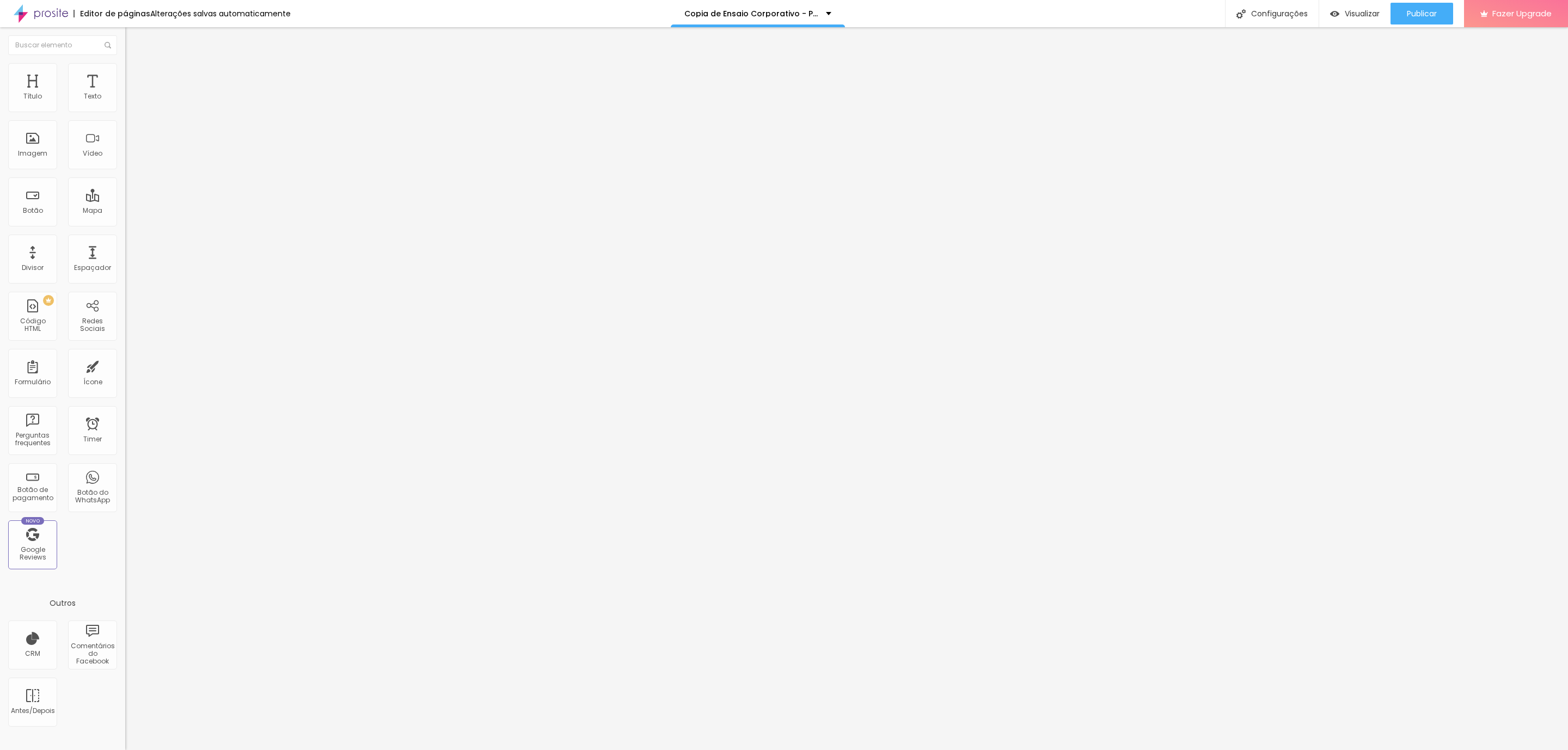
click at [135, 77] on span "Avançado" at bounding box center [153, 81] width 36 height 9
click at [125, 74] on li "Avançado" at bounding box center [188, 79] width 125 height 11
click at [125, 64] on li "Avançado" at bounding box center [188, 68] width 125 height 11
drag, startPoint x: 105, startPoint y: 72, endPoint x: 111, endPoint y: 70, distance: 6.3
click at [125, 74] on li "Avançado" at bounding box center [188, 79] width 125 height 11
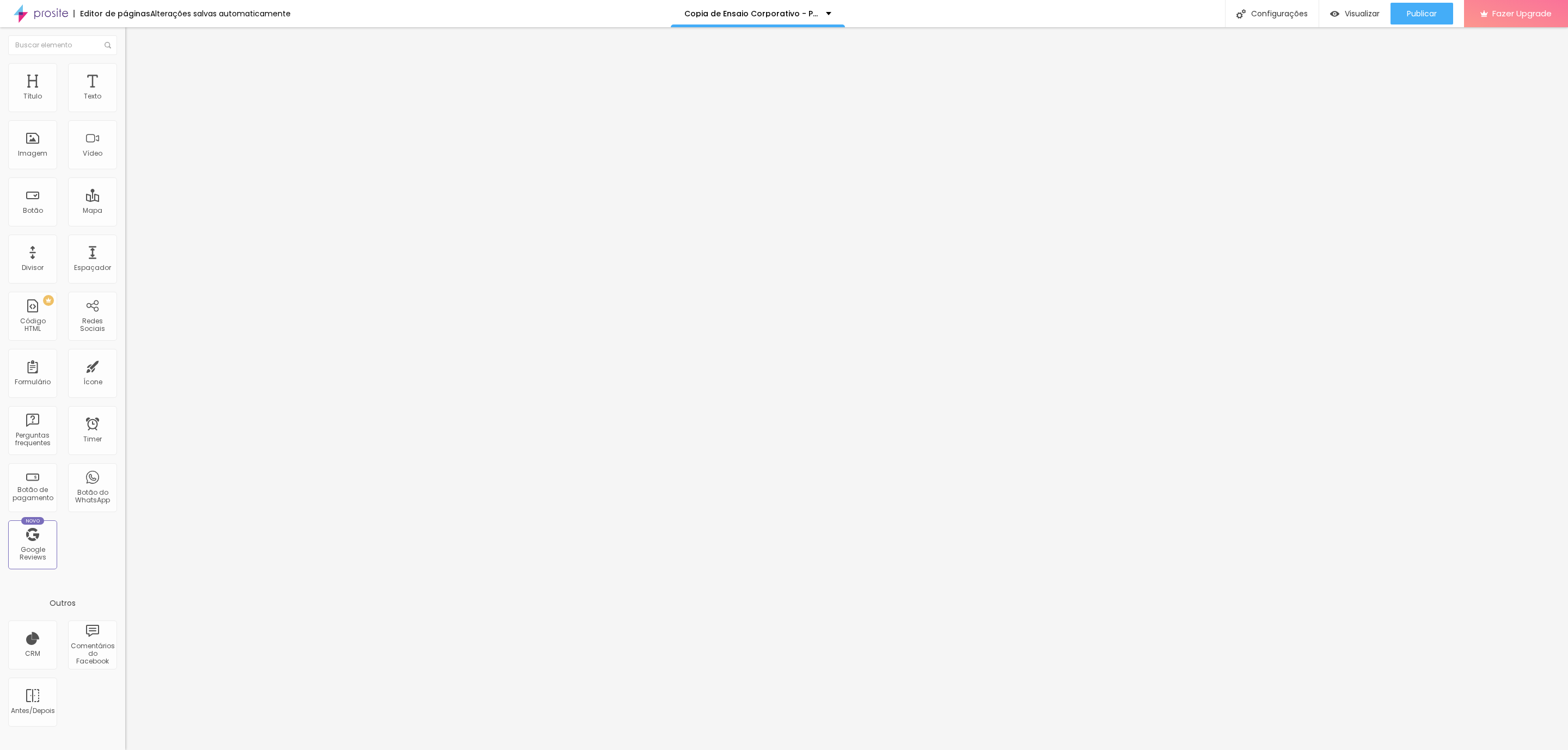
click at [125, 69] on li "Avançado" at bounding box center [188, 68] width 125 height 11
click at [106, 70] on div "Título Texto Imagem Vídeo Botão Mapa Divisor Espaçador PREMIUM Código HTML Rede…" at bounding box center [62, 388] width 125 height 723
click at [135, 80] on span "Avançado" at bounding box center [153, 81] width 36 height 9
click at [125, 74] on li "Avançado" at bounding box center [188, 79] width 125 height 11
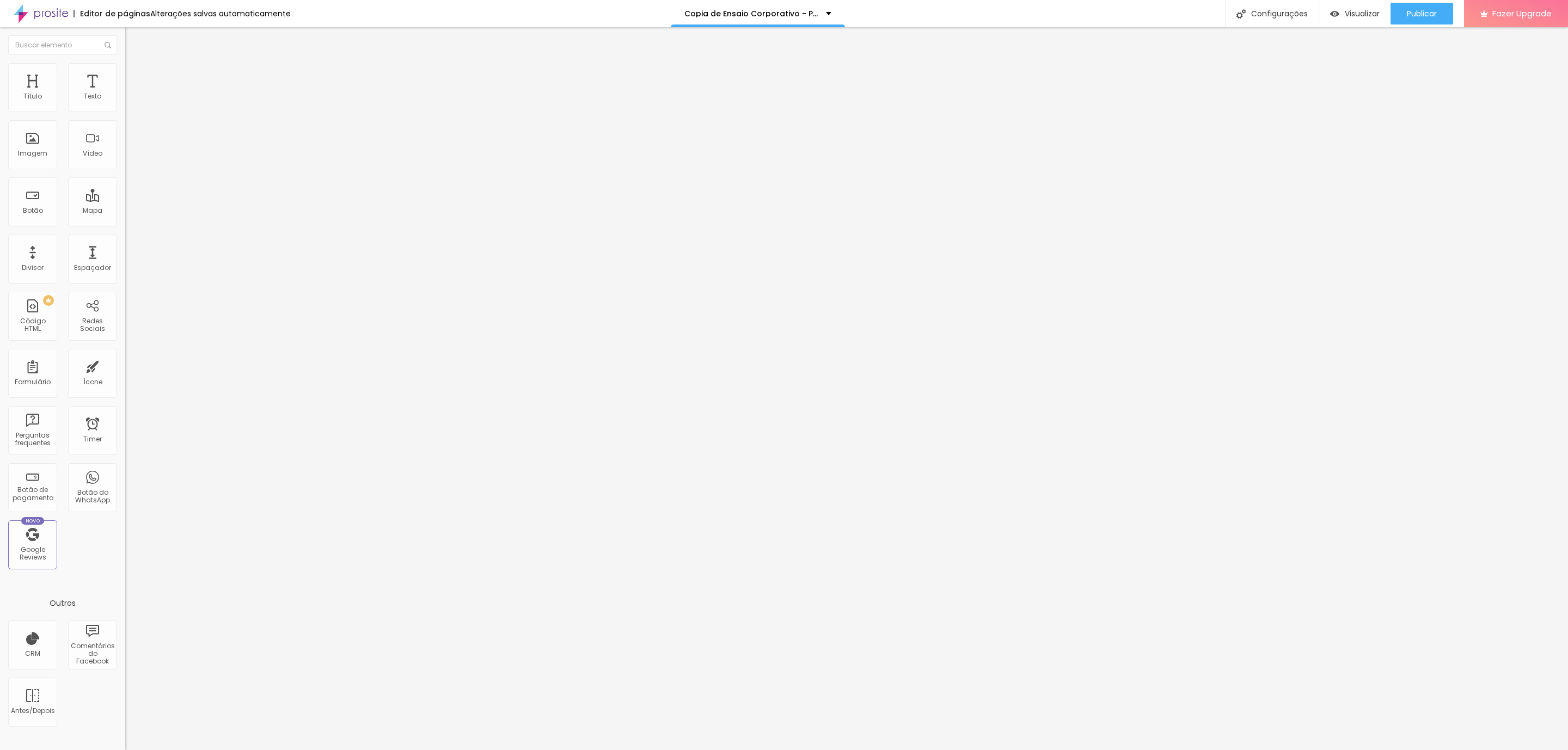
click at [125, 64] on li "Avançado" at bounding box center [188, 68] width 125 height 11
click at [125, 74] on li "Avançado" at bounding box center [188, 79] width 125 height 11
click at [125, 74] on img at bounding box center [130, 79] width 10 height 10
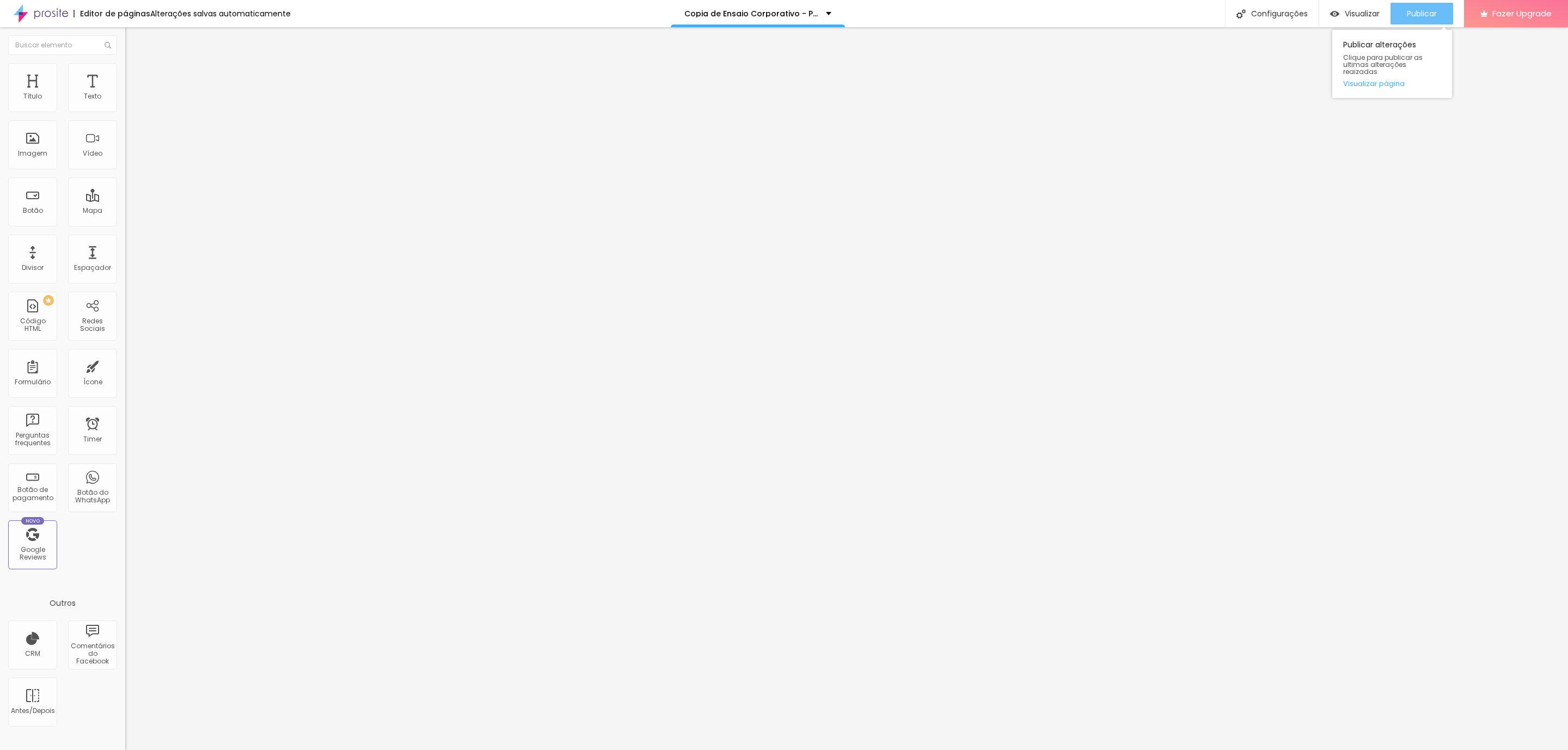
click at [1426, 9] on span "Publicar" at bounding box center [1421, 13] width 30 height 9
click at [125, 57] on ul "Conteúdo Estilo Avançado" at bounding box center [188, 69] width 125 height 33
click at [125, 74] on li "Avançado" at bounding box center [188, 79] width 125 height 11
click at [125, 63] on li "Estilo" at bounding box center [188, 68] width 125 height 11
click at [125, 74] on img at bounding box center [130, 79] width 10 height 10
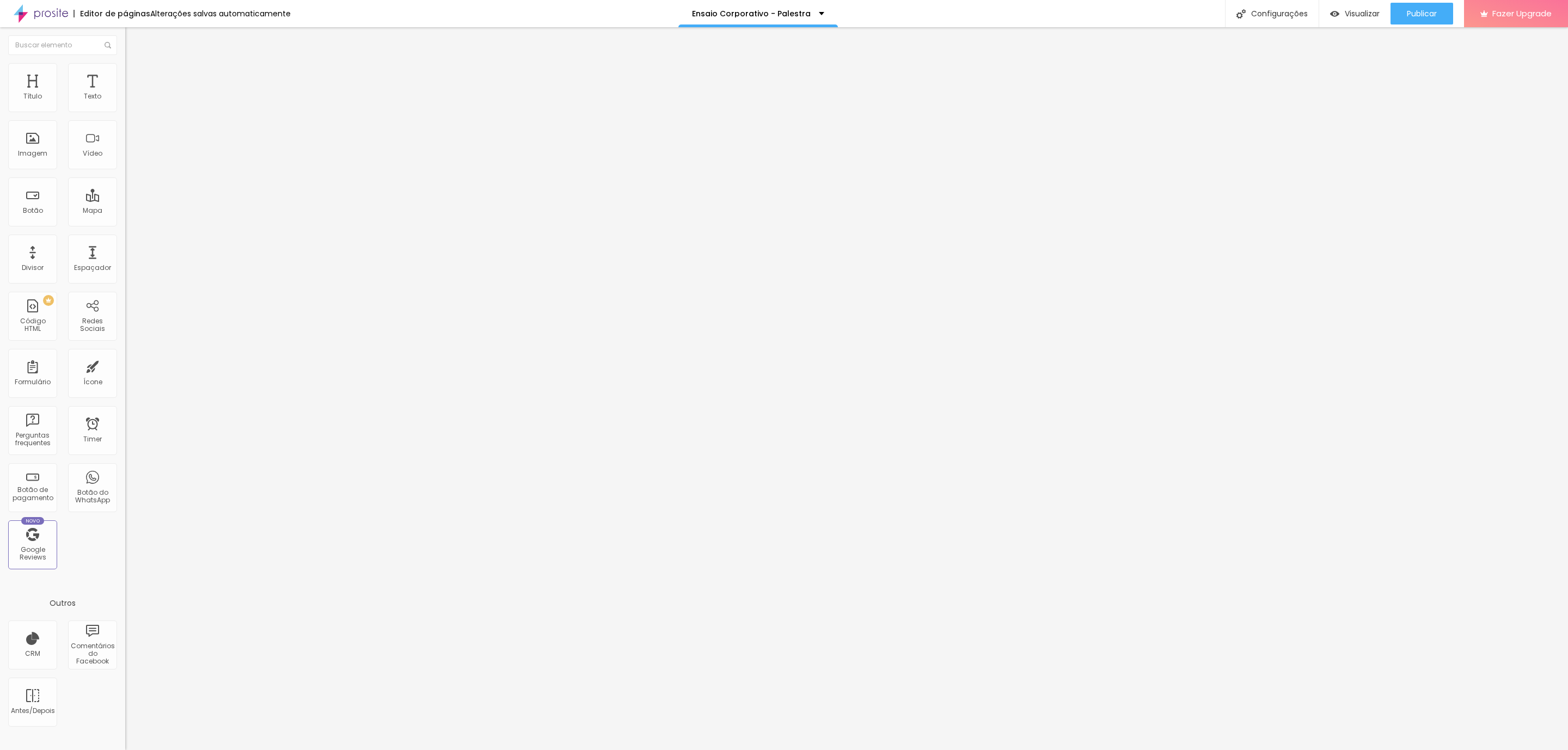
click at [125, 74] on li "Avançado" at bounding box center [188, 79] width 125 height 11
click at [125, 468] on div at bounding box center [188, 468] width 125 height 0
click at [125, 475] on div at bounding box center [188, 475] width 125 height 0
click at [125, 74] on img at bounding box center [130, 79] width 10 height 10
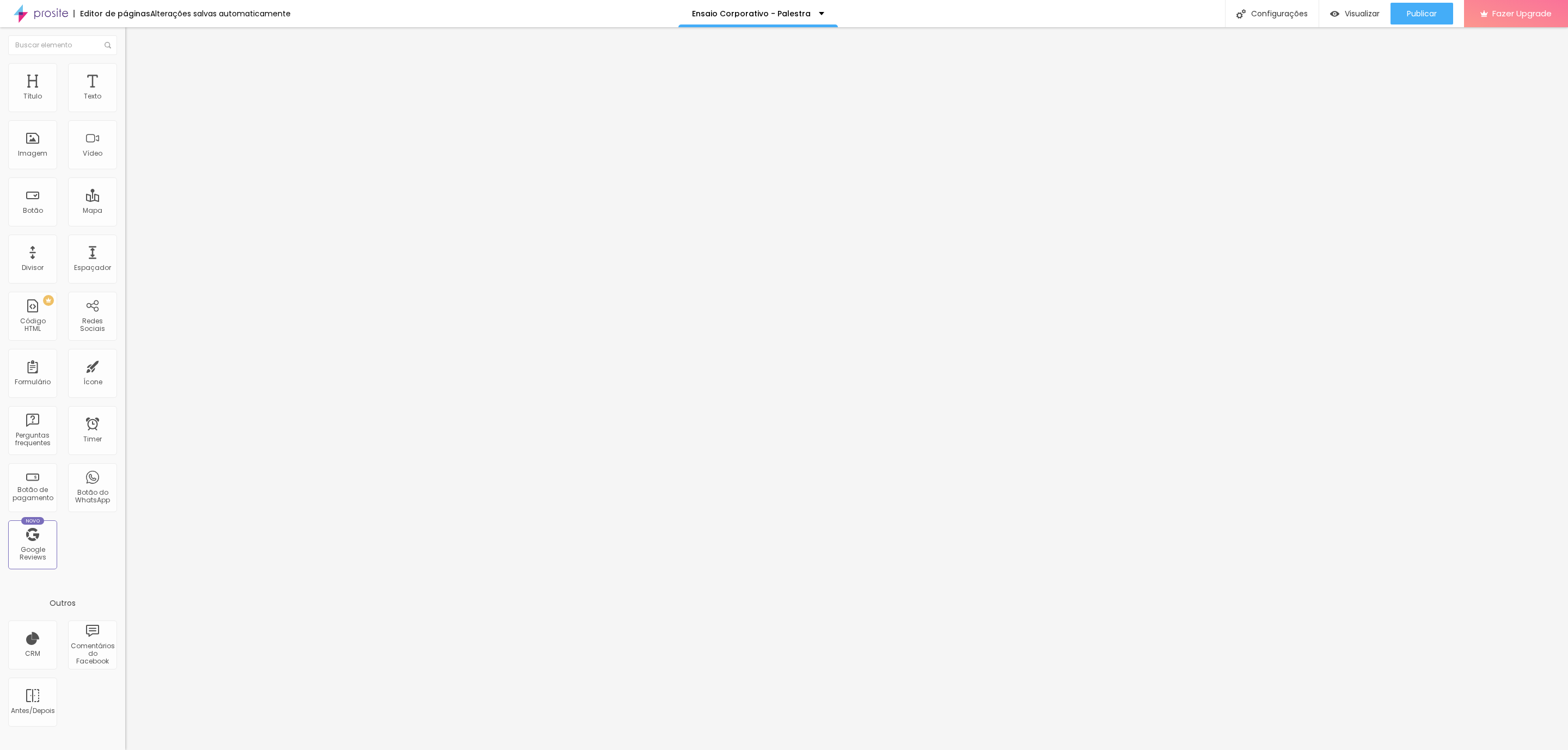
click at [125, 67] on img at bounding box center [130, 68] width 10 height 10
click at [135, 77] on span "Avançado" at bounding box center [153, 81] width 36 height 9
click at [125, 74] on img at bounding box center [130, 79] width 10 height 10
click at [125, 481] on div at bounding box center [188, 481] width 125 height 0
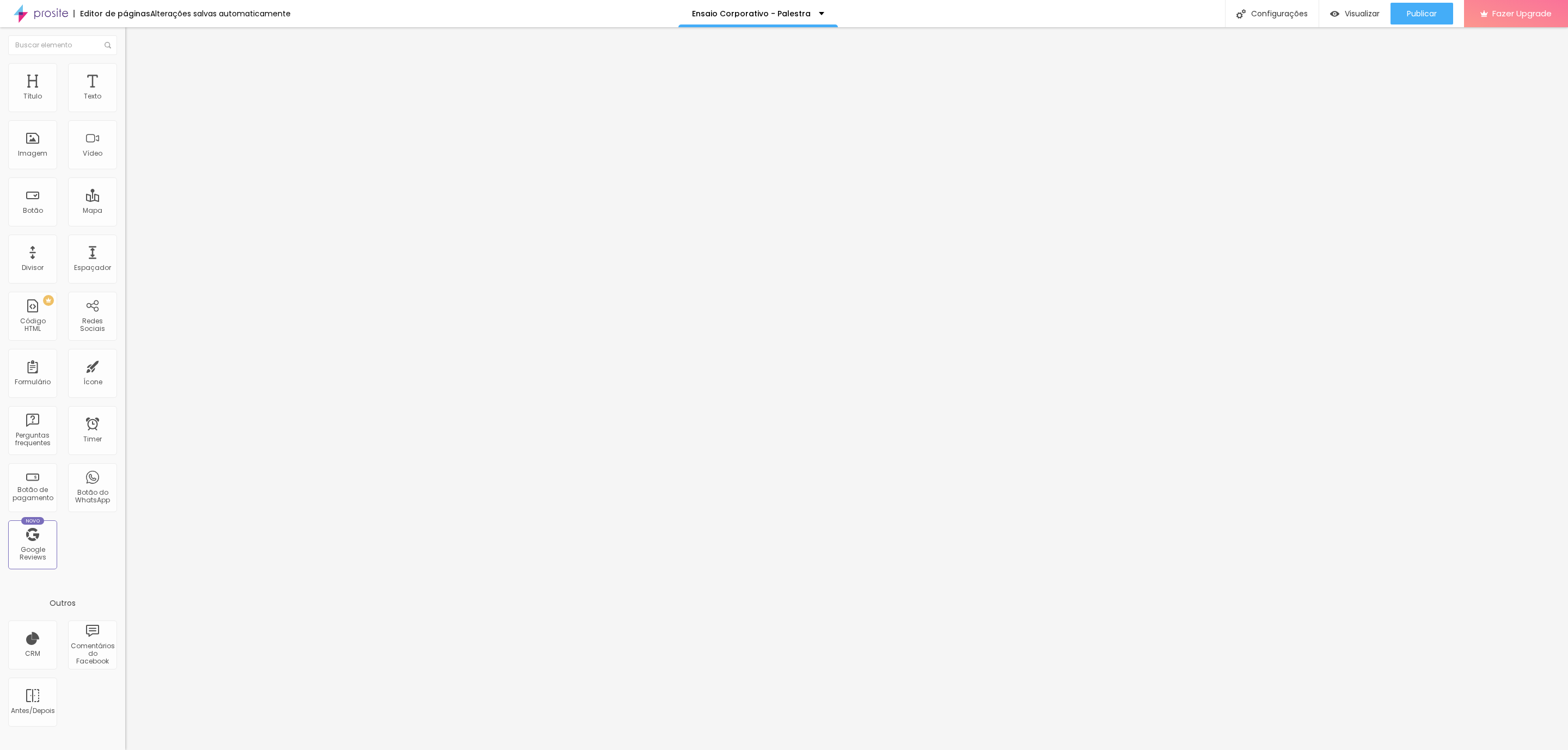
click at [125, 74] on li "Avançado" at bounding box center [188, 79] width 125 height 11
click at [135, 77] on span "Avançado" at bounding box center [153, 81] width 36 height 9
click at [125, 74] on img at bounding box center [130, 79] width 10 height 10
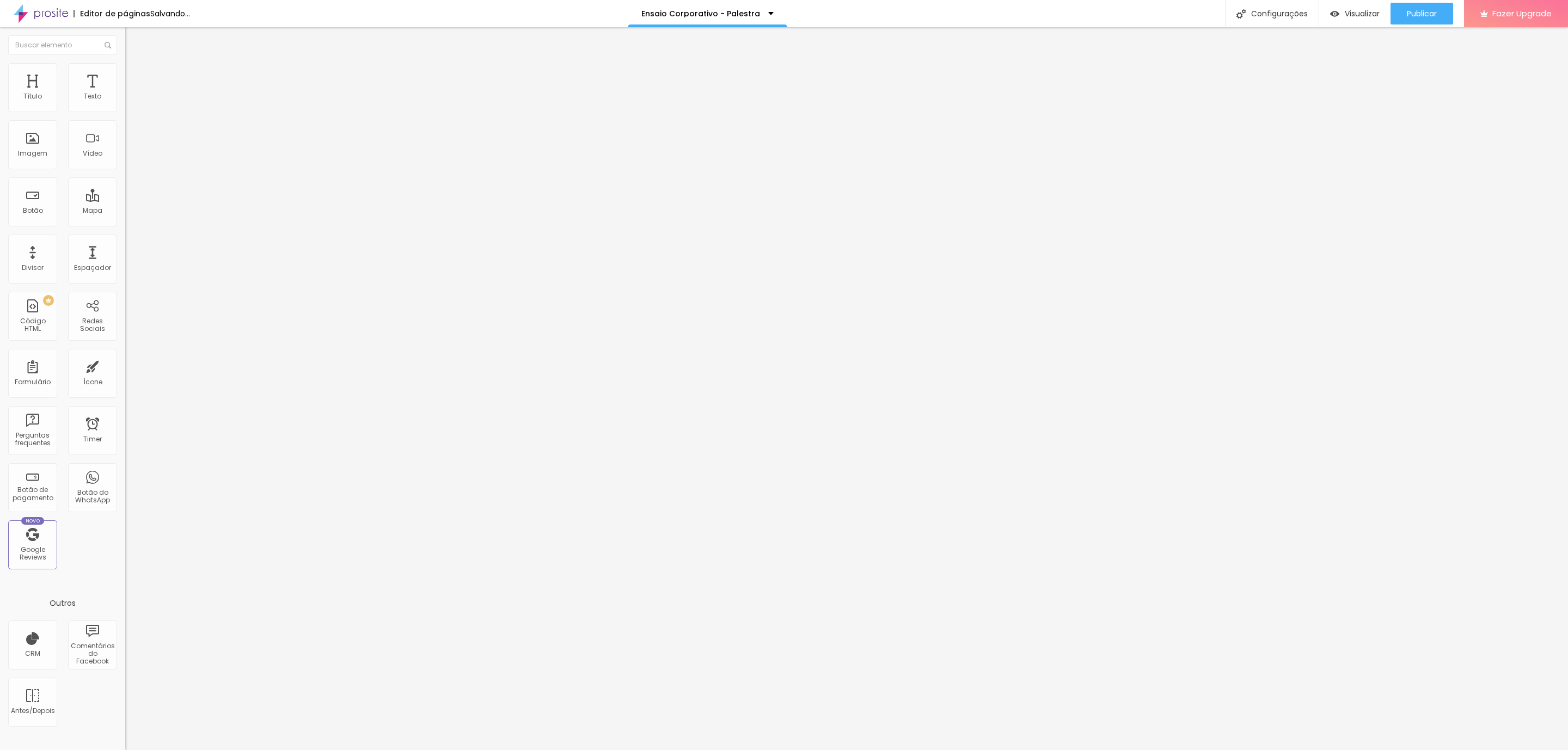
click at [135, 77] on span "Avançado" at bounding box center [153, 81] width 36 height 9
click at [125, 678] on div "Editar Imagem Conteúdo Estilo Avançado 10 Espaço de cima 10 Espaço de baixo ID …" at bounding box center [188, 388] width 125 height 723
click at [125, 74] on li "Avançado" at bounding box center [188, 79] width 125 height 11
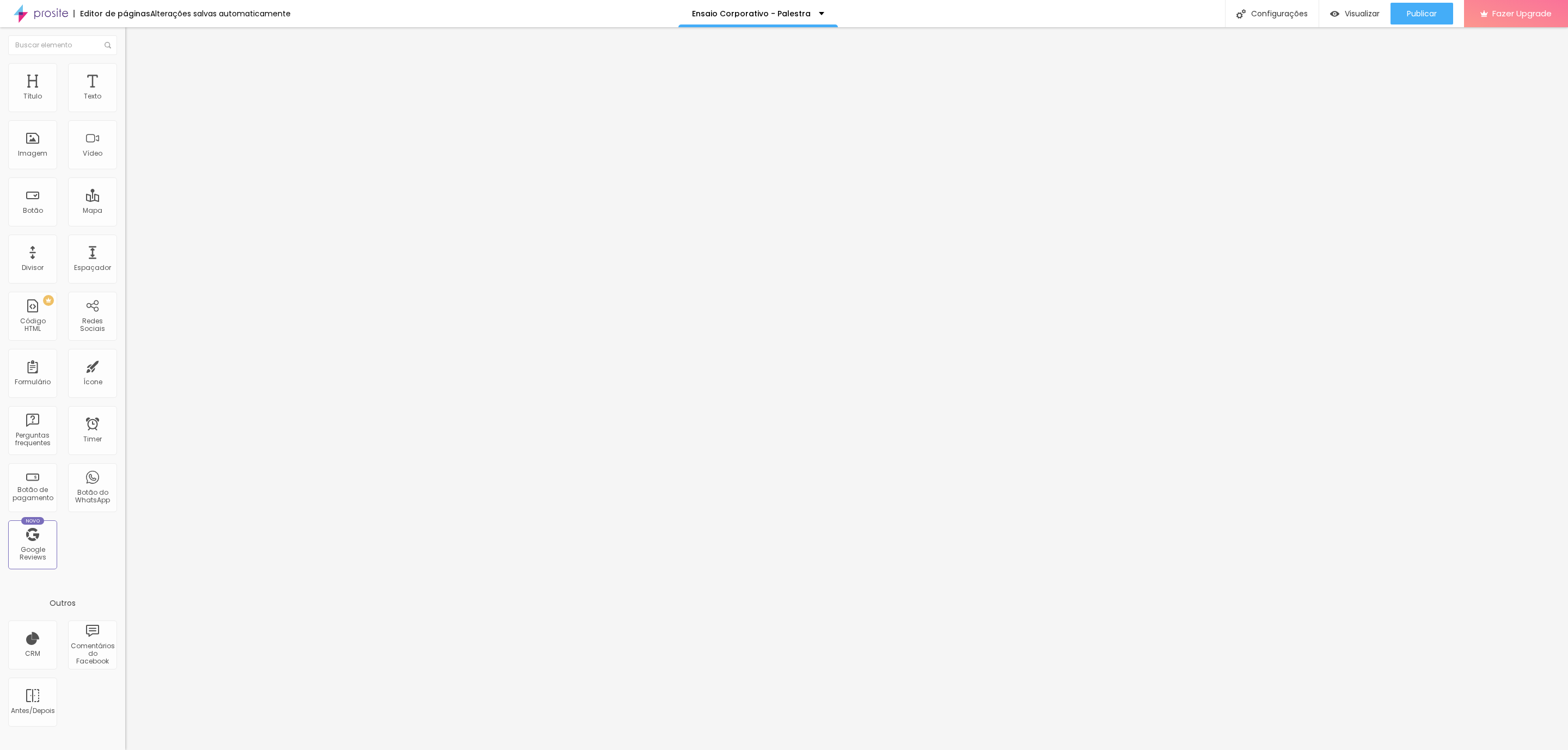
click at [135, 75] on span "Avançado" at bounding box center [153, 70] width 36 height 9
click at [125, 74] on li "Avançado" at bounding box center [188, 79] width 125 height 11
click at [125, 74] on img at bounding box center [130, 79] width 10 height 10
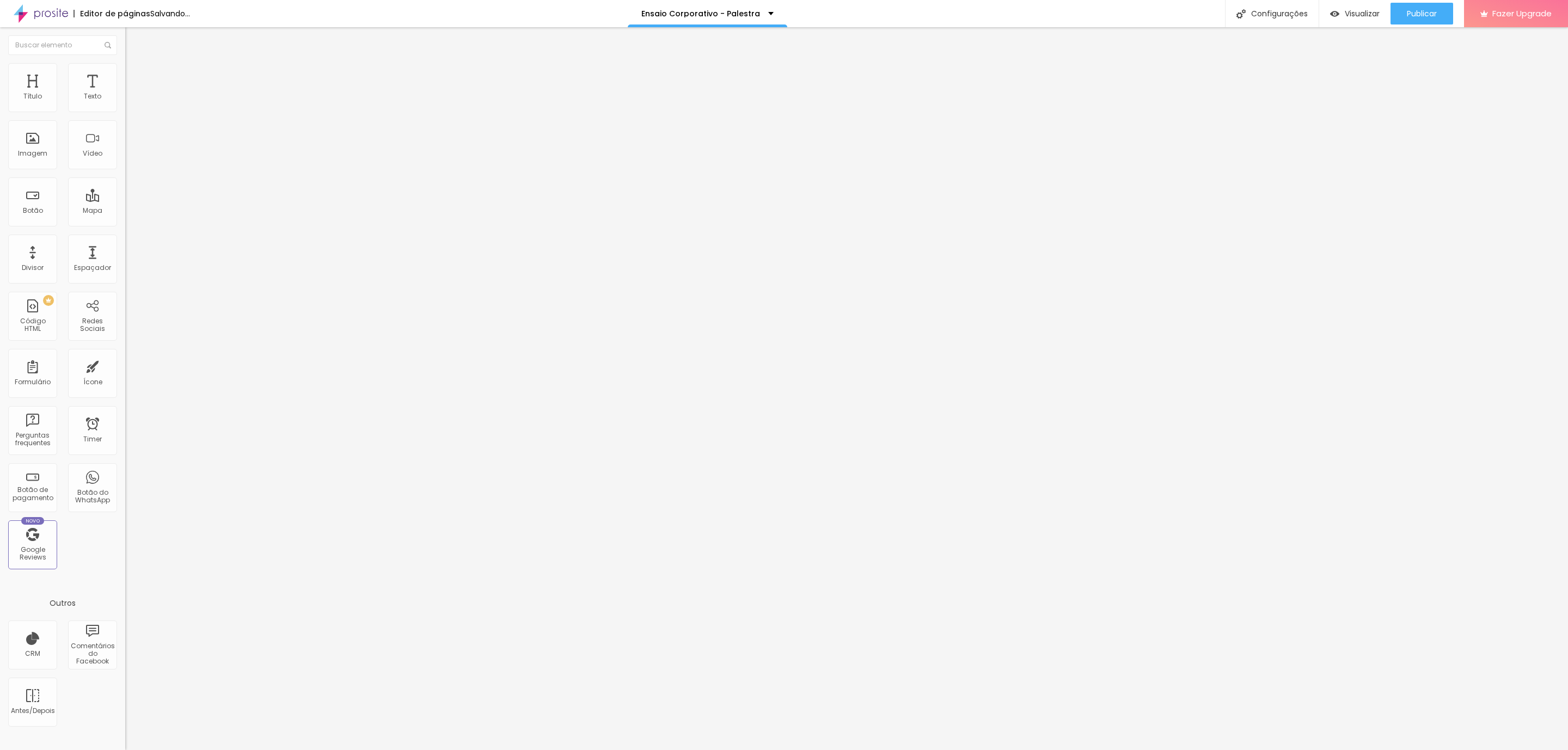
click at [125, 74] on img at bounding box center [130, 79] width 10 height 10
click at [125, 74] on li "Avançado" at bounding box center [188, 79] width 125 height 11
click at [135, 77] on span "Avançado" at bounding box center [153, 81] width 36 height 9
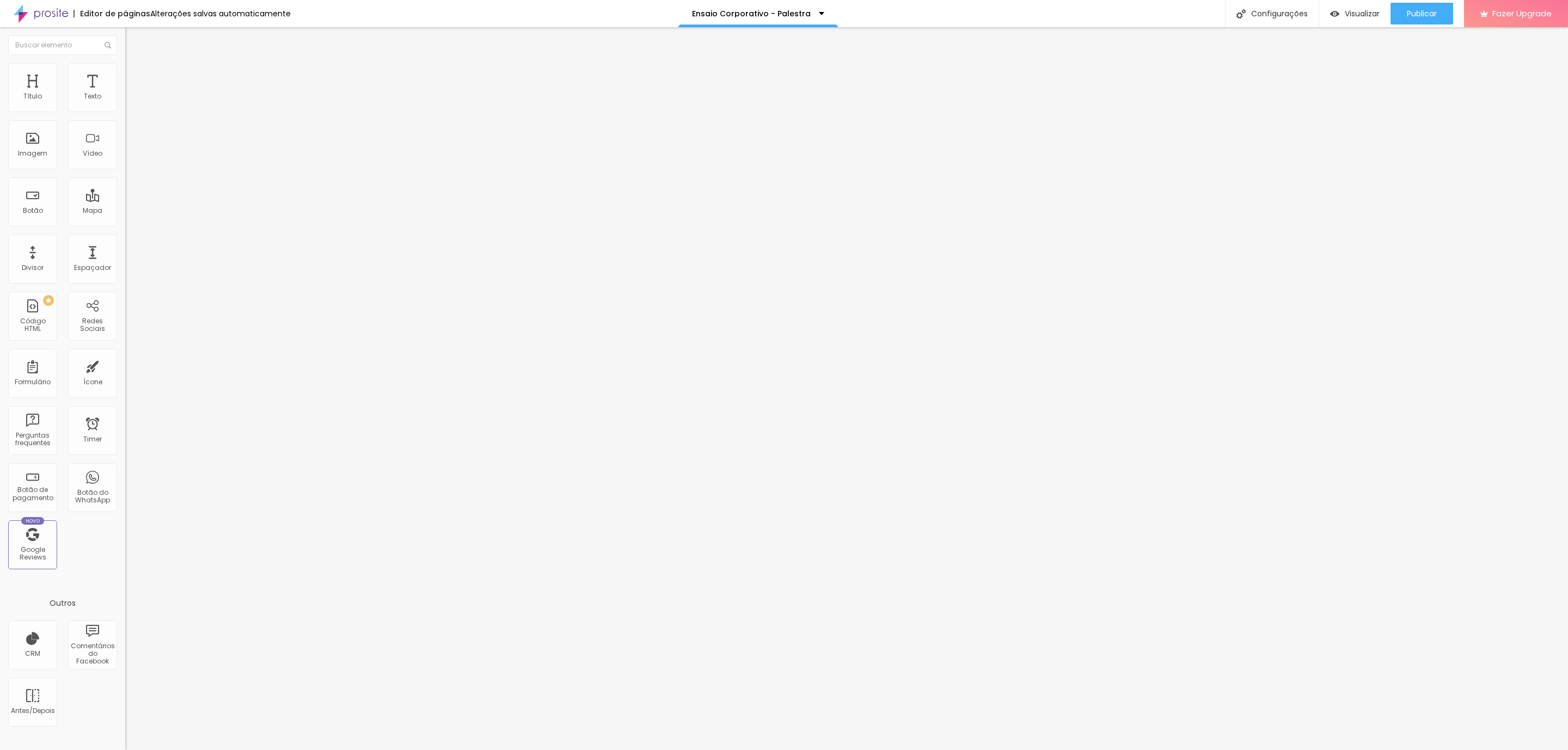
click at [125, 74] on img at bounding box center [130, 79] width 10 height 10
click at [125, 74] on li "Avançado" at bounding box center [188, 79] width 125 height 11
click at [125, 74] on img at bounding box center [130, 79] width 10 height 10
click at [125, 74] on li "Avançado" at bounding box center [188, 79] width 125 height 11
click at [125, 69] on img at bounding box center [130, 68] width 10 height 10
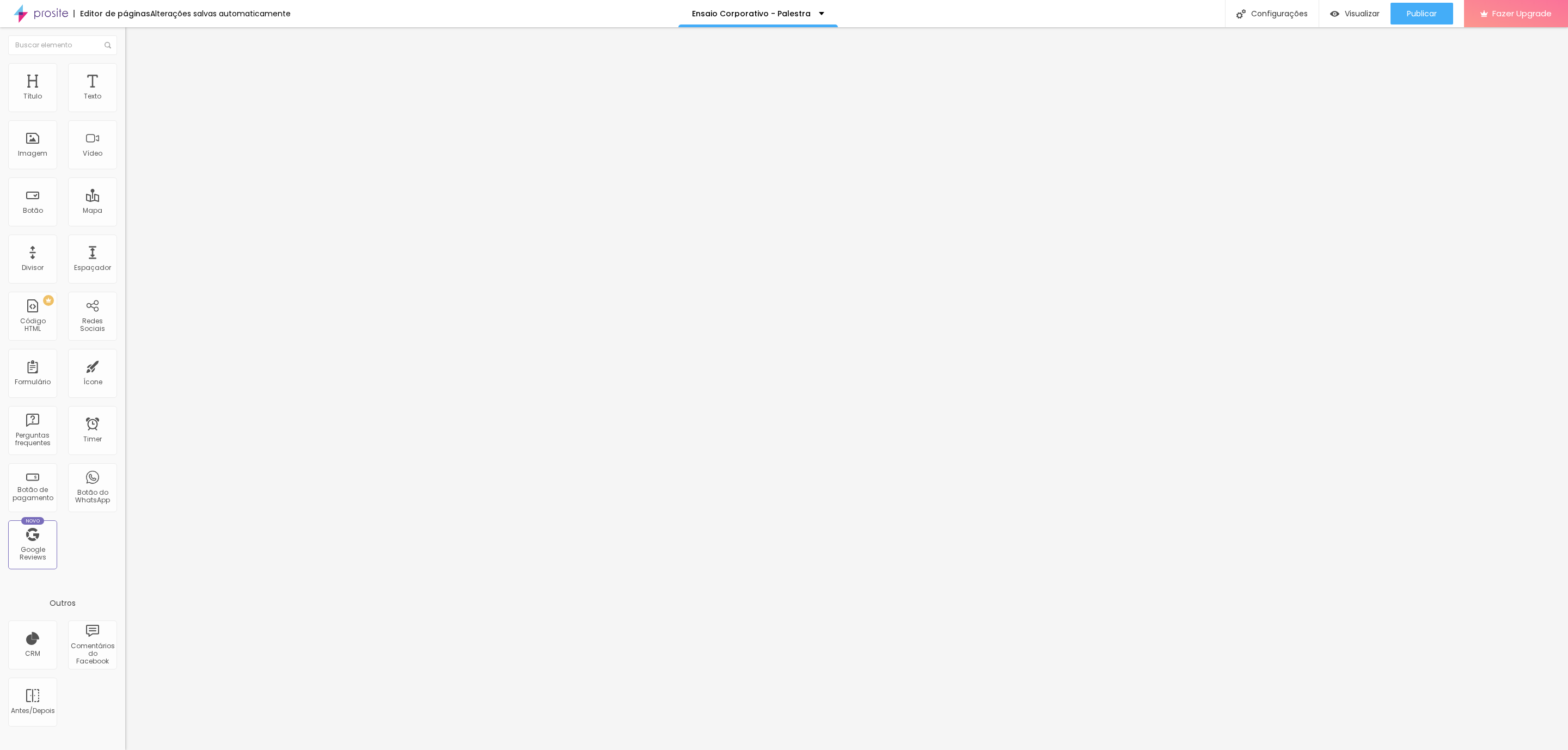
click at [125, 74] on li "Avançado" at bounding box center [188, 79] width 125 height 11
click at [125, 62] on img at bounding box center [130, 57] width 10 height 10
click at [125, 74] on img at bounding box center [130, 79] width 10 height 10
click at [125, 64] on ul "Conteúdo Estilo Avançado" at bounding box center [188, 69] width 125 height 33
click at [125, 66] on img at bounding box center [130, 68] width 10 height 10
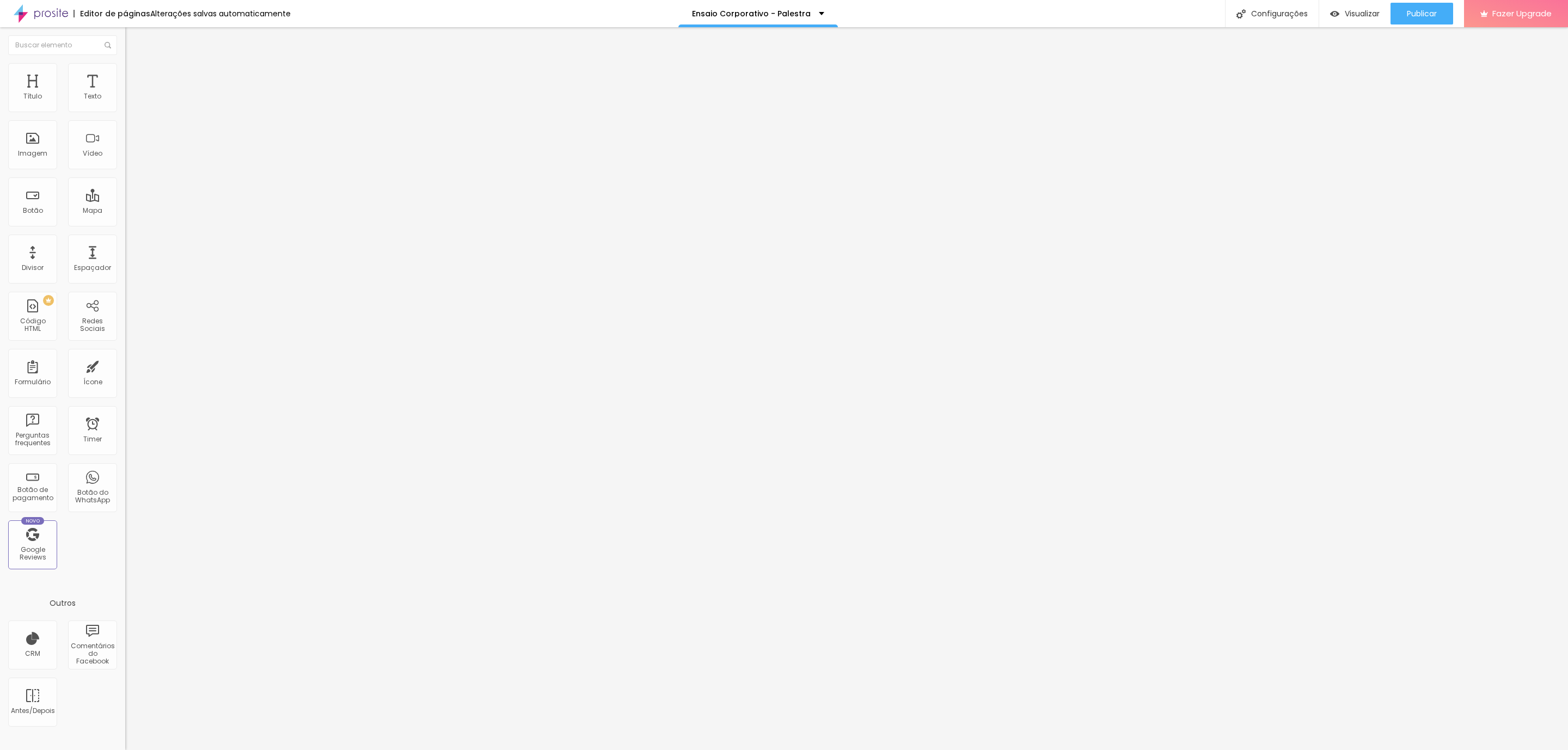
click at [125, 74] on img at bounding box center [130, 79] width 10 height 10
click at [125, 63] on li "Estilo" at bounding box center [188, 68] width 125 height 11
click at [125, 74] on img at bounding box center [130, 79] width 10 height 10
click at [125, 49] on button "Editar Seção" at bounding box center [188, 39] width 125 height 25
click at [135, 77] on span "Avançado" at bounding box center [153, 81] width 36 height 9
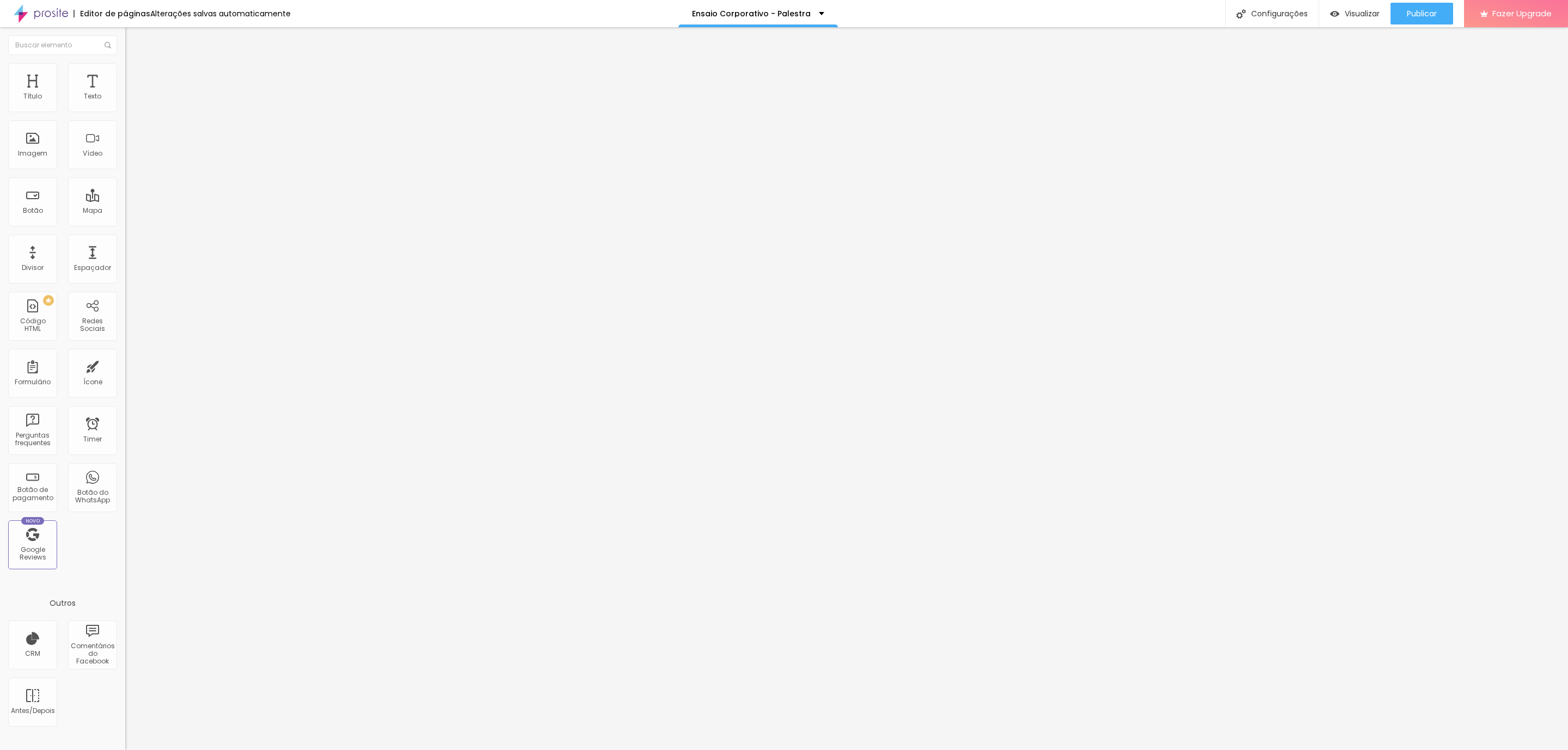
click at [125, 74] on li "Avançado" at bounding box center [188, 79] width 125 height 11
click at [1427, 16] on span "Publicar" at bounding box center [1421, 13] width 30 height 9
click at [125, 67] on li "Estilo" at bounding box center [188, 68] width 125 height 11
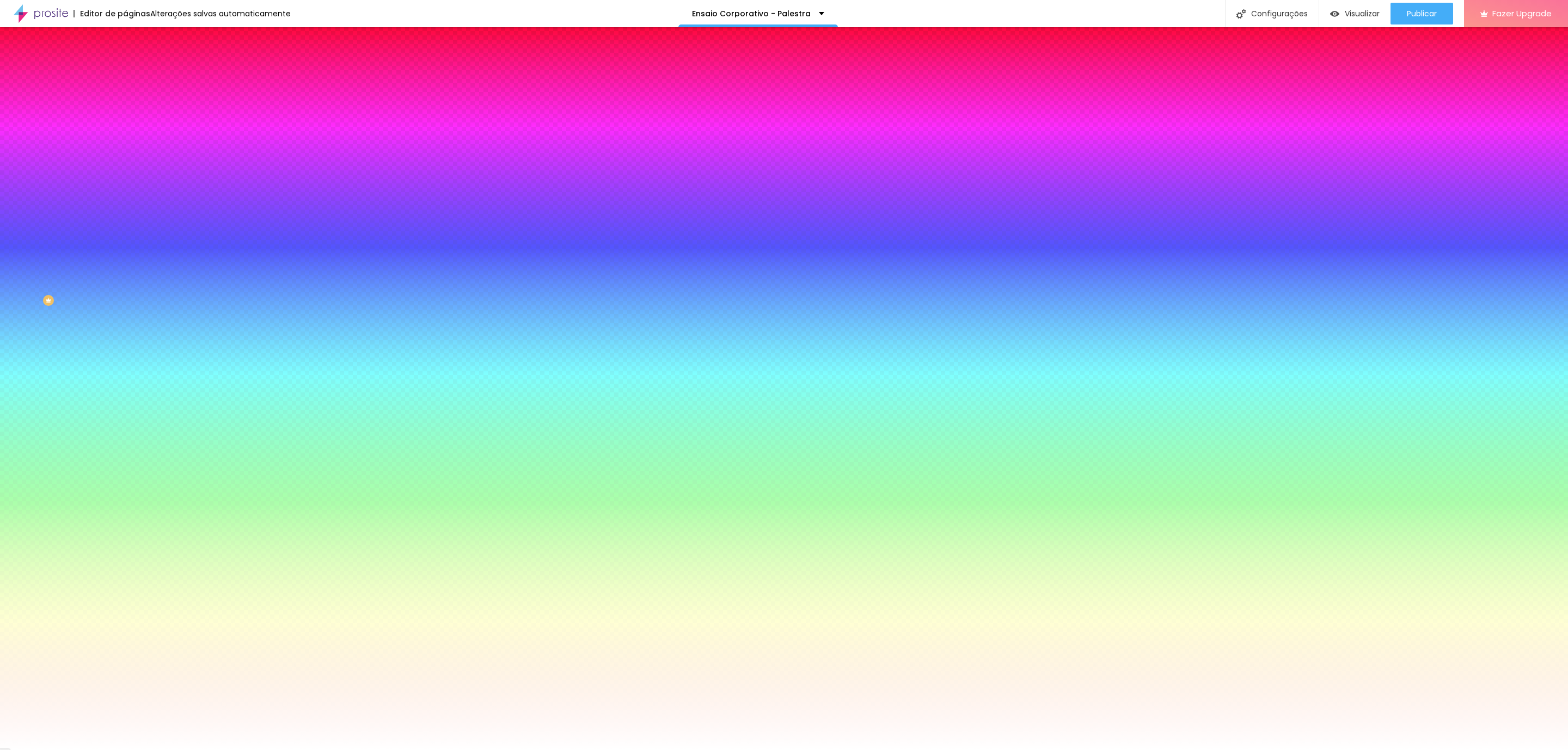
click at [125, 74] on img at bounding box center [130, 79] width 10 height 10
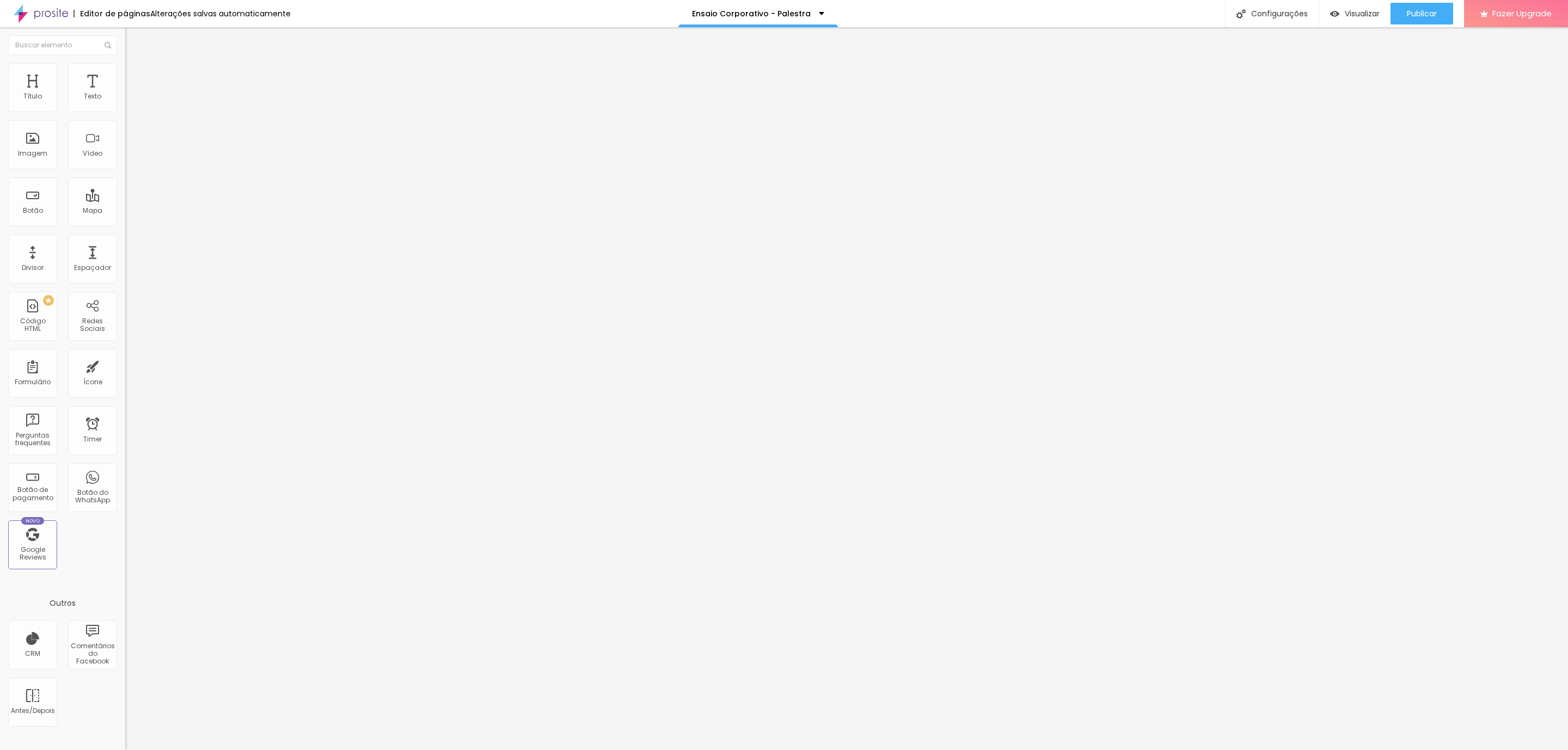
click at [135, 75] on span "Avançado" at bounding box center [153, 70] width 36 height 9
click at [125, 74] on li "Avançado" at bounding box center [188, 79] width 125 height 11
click at [125, 66] on li "Estilo" at bounding box center [188, 68] width 125 height 11
click at [125, 74] on li "Avançado" at bounding box center [188, 79] width 125 height 11
click at [125, 70] on ul "Conteúdo Estilo Avançado" at bounding box center [188, 69] width 125 height 33
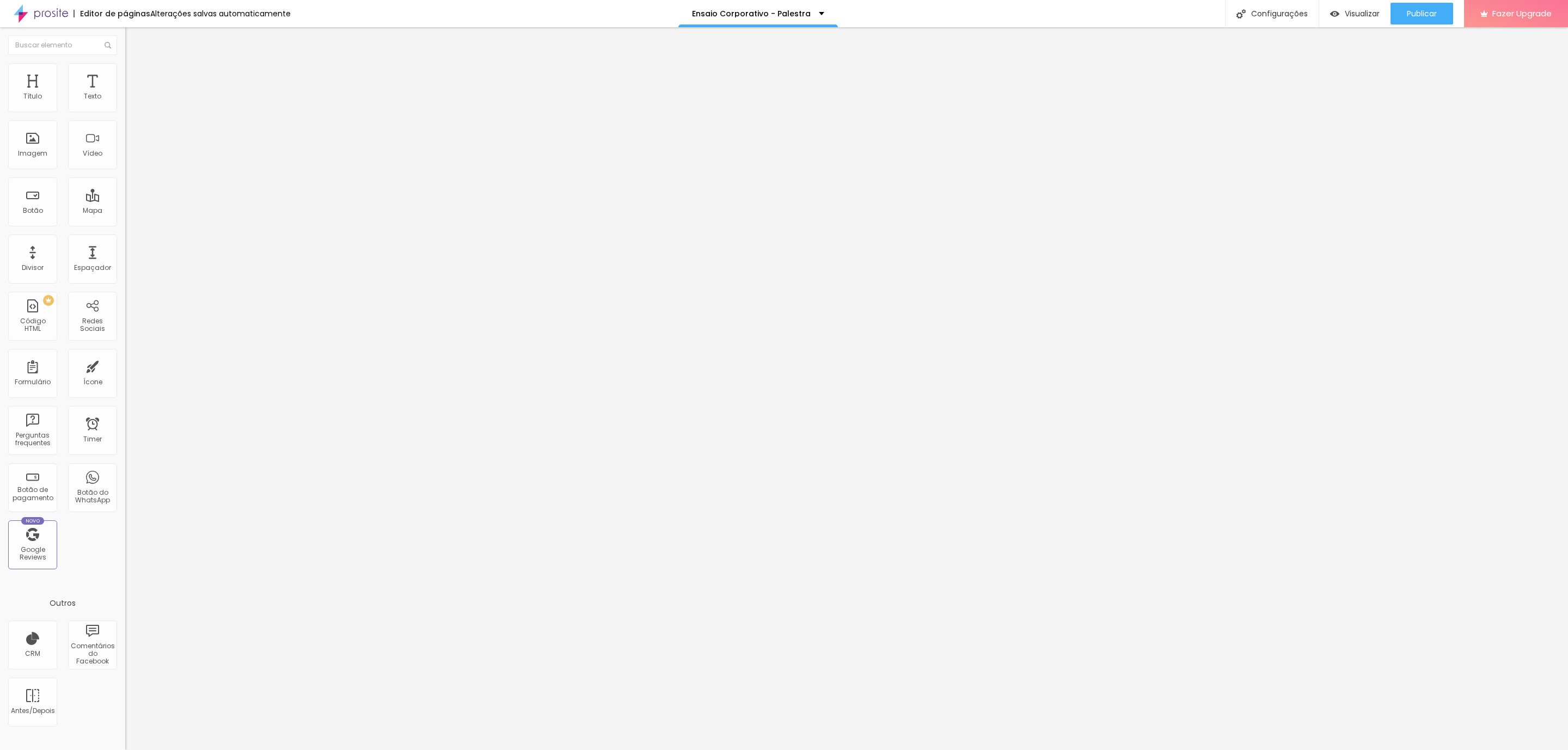
click at [125, 70] on ul "Conteúdo Estilo Avançado" at bounding box center [188, 69] width 125 height 33
click at [125, 66] on img at bounding box center [130, 68] width 10 height 10
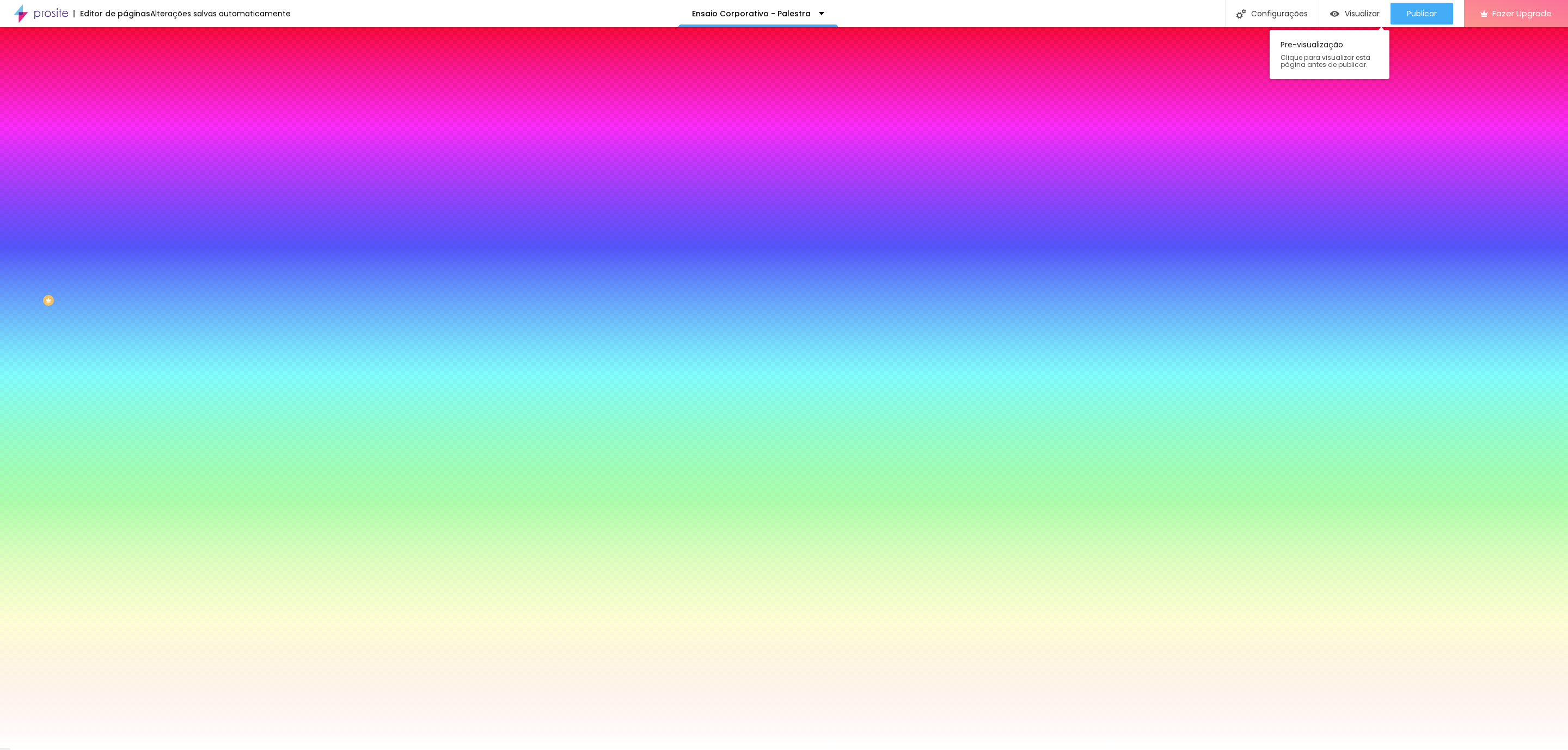
click at [1376, 25] on div "Pre-visualização Clique para visualizar esta página antes de publicar." at bounding box center [1330, 52] width 120 height 54
click at [1371, 17] on span "Visualizar" at bounding box center [1362, 13] width 35 height 9
click at [125, 67] on ul "Conteúdo Estilo Avançado" at bounding box center [188, 69] width 125 height 33
click at [125, 74] on li "Avançado" at bounding box center [188, 79] width 125 height 11
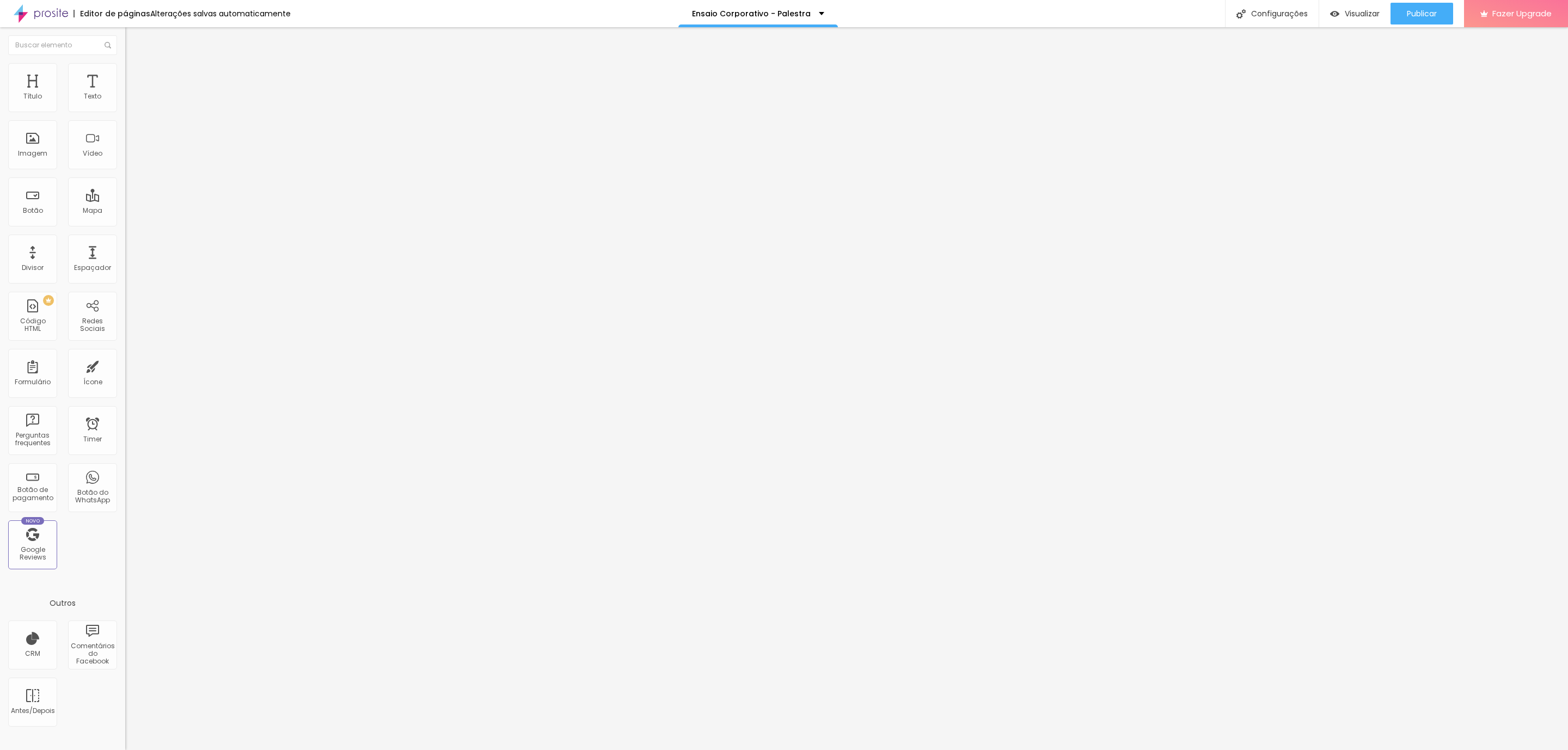
click at [125, 62] on img at bounding box center [130, 57] width 10 height 10
click at [125, 34] on button "Editar Seção" at bounding box center [188, 39] width 125 height 25
click at [125, 64] on img at bounding box center [130, 68] width 10 height 10
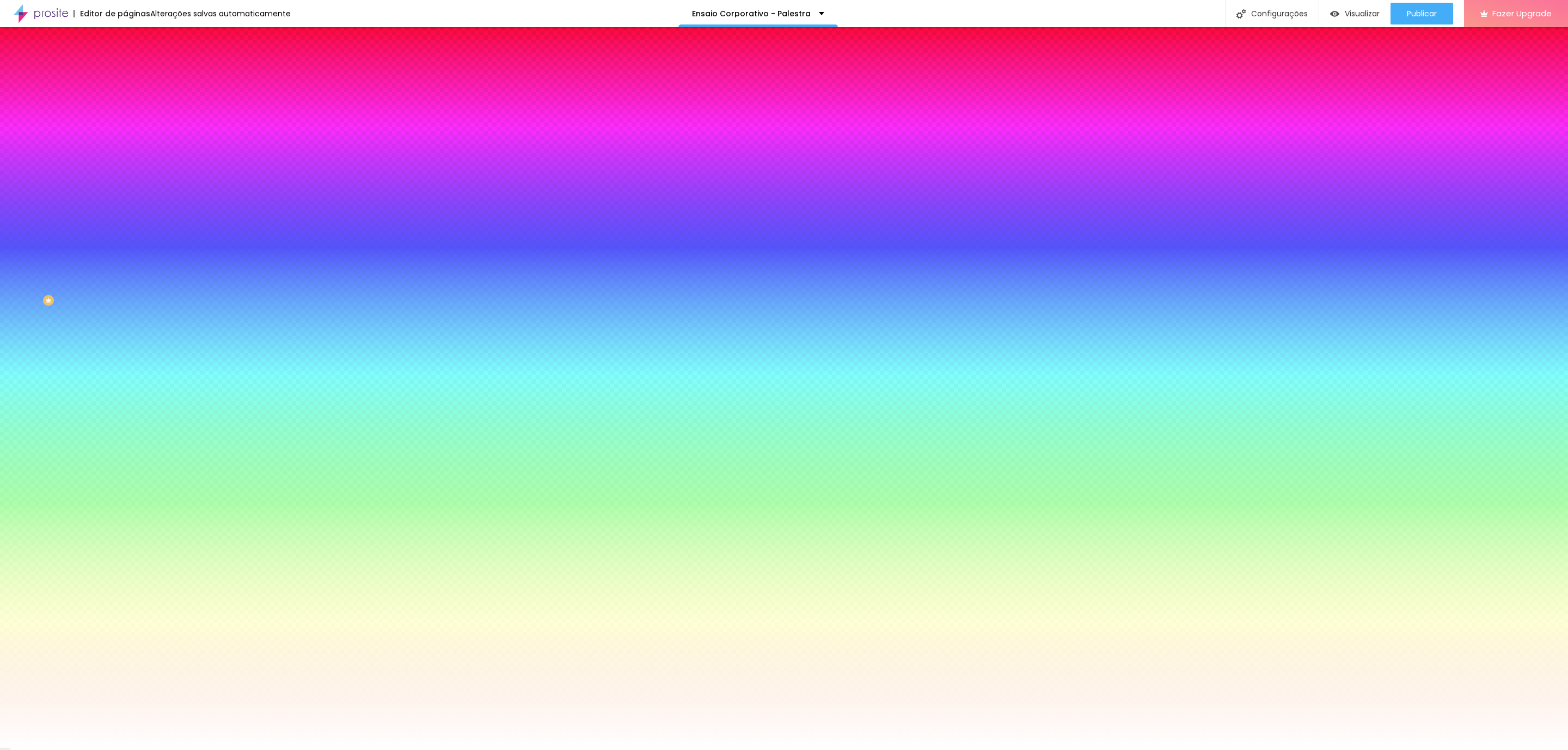
click at [125, 74] on img at bounding box center [130, 79] width 10 height 10
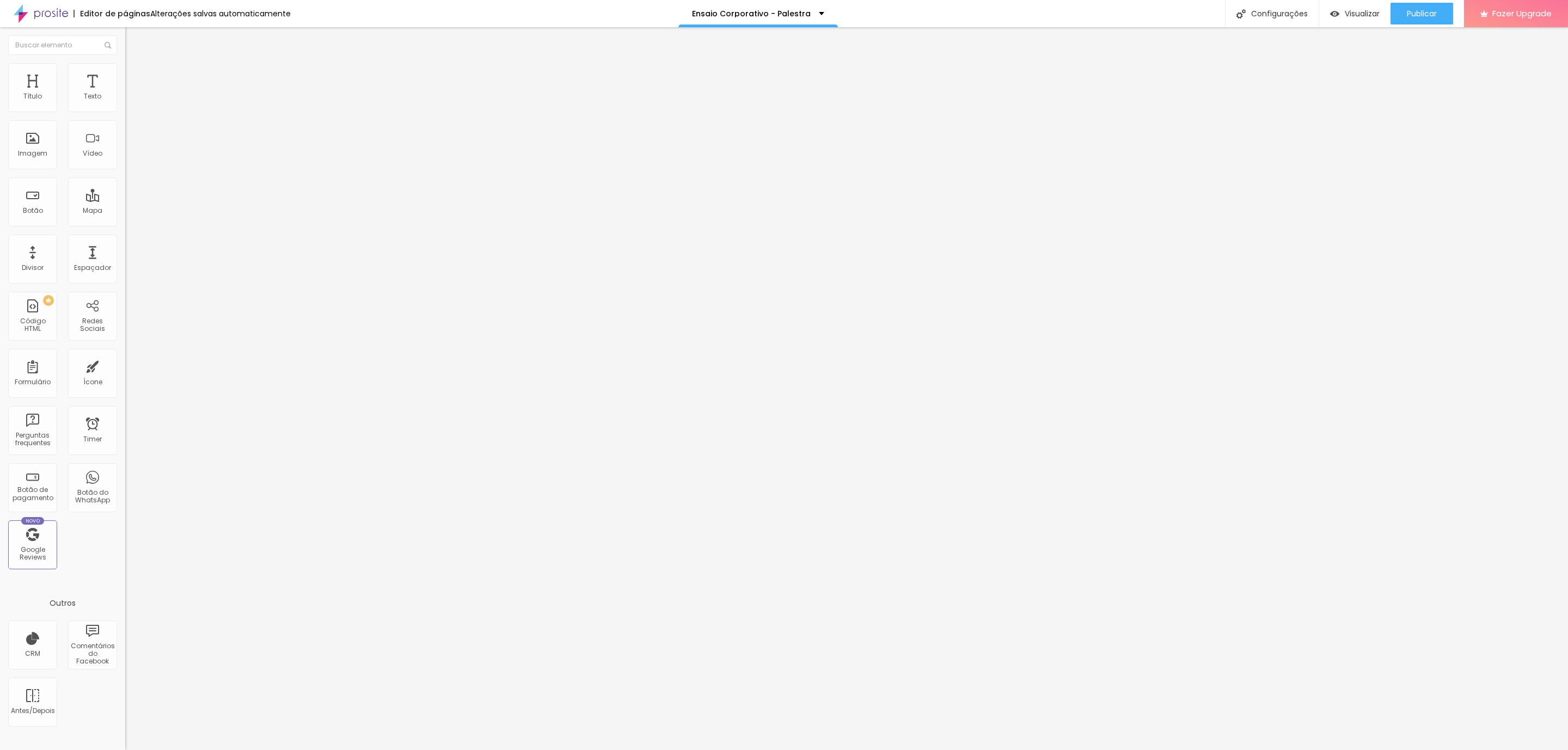
click at [125, 80] on li "Avançado" at bounding box center [188, 79] width 125 height 11
click at [125, 74] on li "Estilo" at bounding box center [188, 68] width 125 height 11
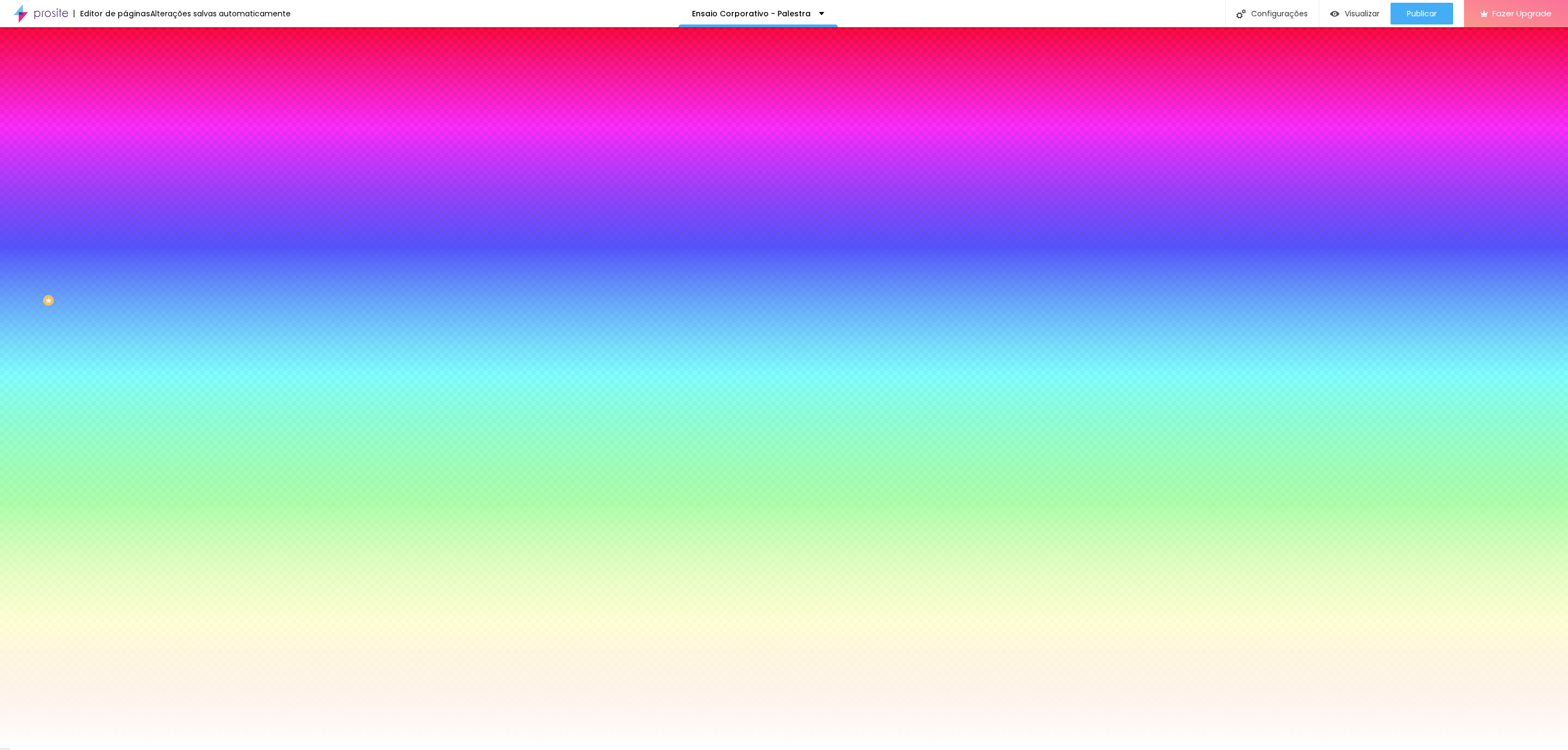
drag, startPoint x: 39, startPoint y: 330, endPoint x: 87, endPoint y: 93, distance: 241.8
click at [125, 329] on div "Editar Seção Conteúdo Estilo Avançado Imagem de fundo Adicionar imagem Efeito d…" at bounding box center [188, 388] width 125 height 723
click at [125, 74] on li "Avançado" at bounding box center [188, 79] width 125 height 11
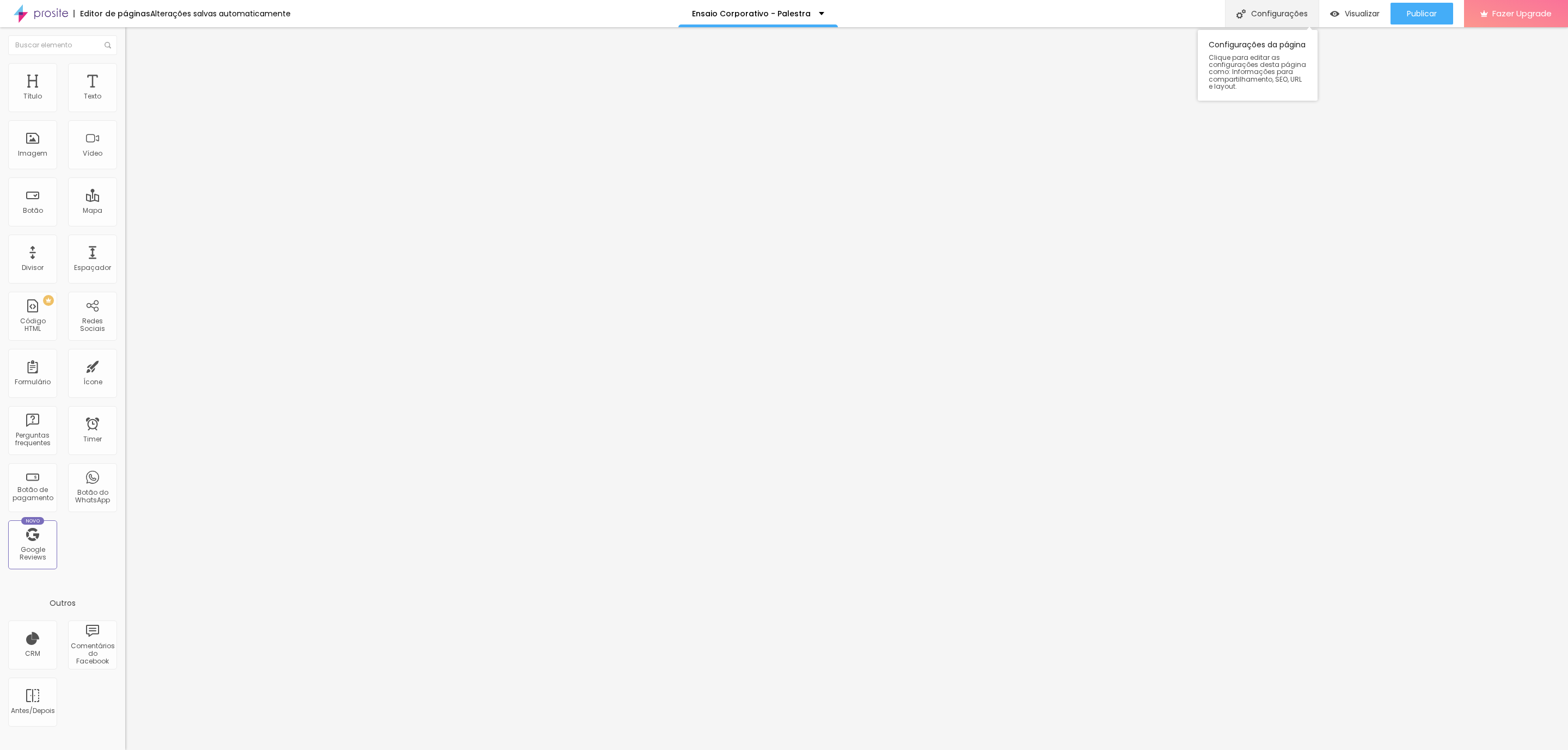
click at [1267, 9] on div "Configurações" at bounding box center [1272, 13] width 93 height 27
click at [983, 750] on div at bounding box center [784, 761] width 1568 height 10
click at [1271, 16] on div "Configurações" at bounding box center [1272, 13] width 93 height 27
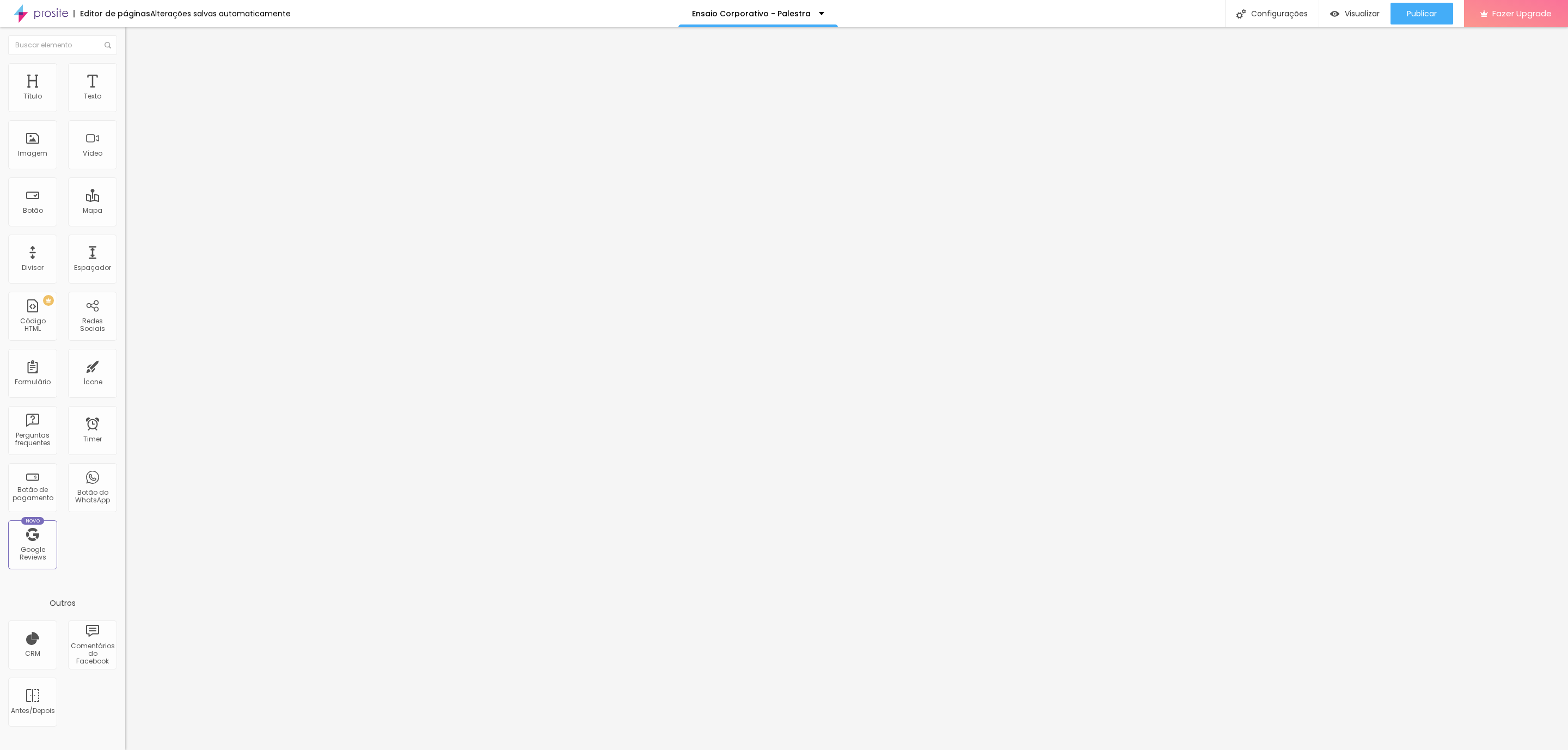
click at [978, 750] on div at bounding box center [784, 761] width 1568 height 10
click at [125, 63] on li "Avançado" at bounding box center [188, 68] width 125 height 11
click at [125, 64] on li "Avançado" at bounding box center [188, 68] width 125 height 11
click at [125, 74] on ul "Estilo Avançado" at bounding box center [188, 63] width 125 height 22
click at [125, 61] on li "Estilo" at bounding box center [188, 57] width 125 height 11
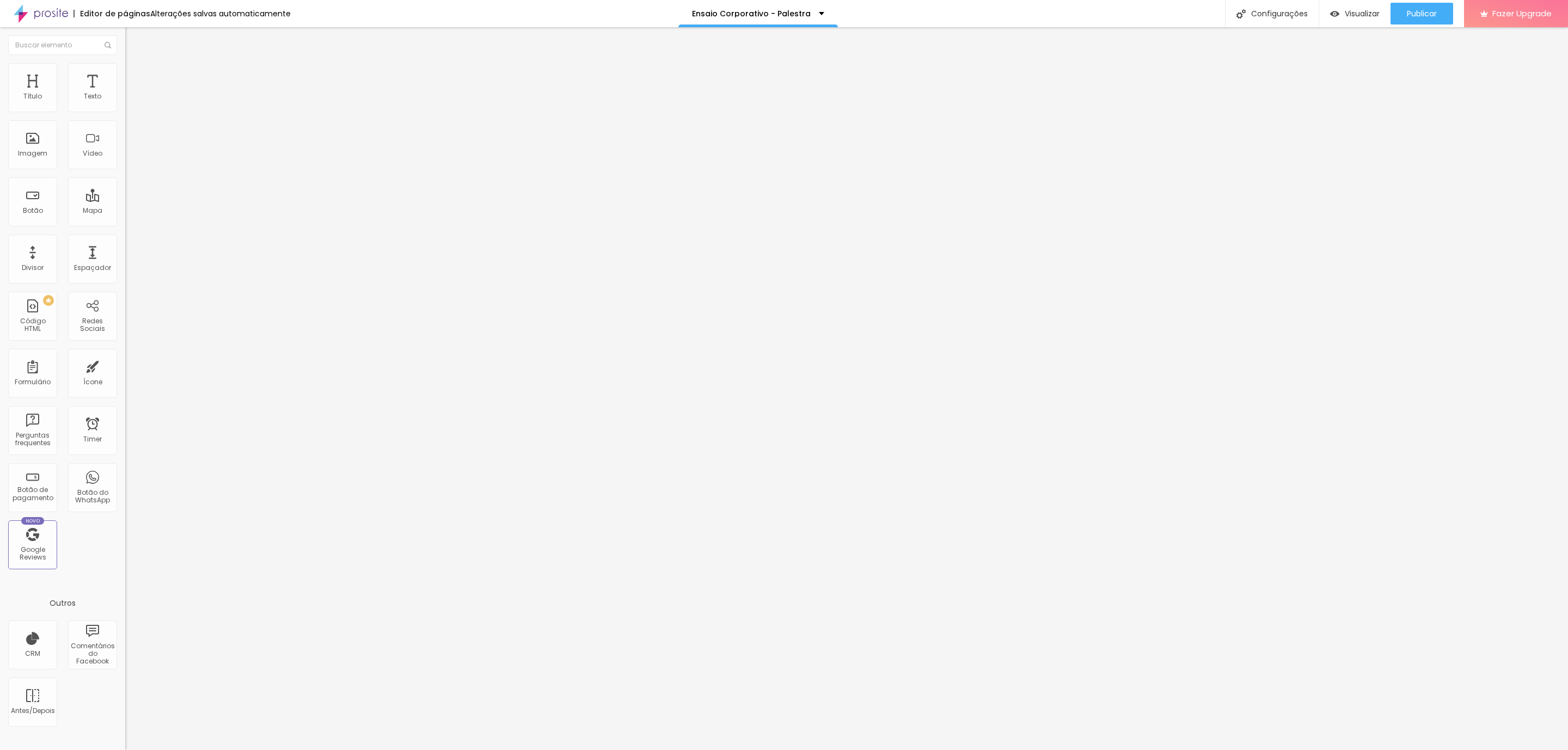
click at [125, 593] on div "0 Espaço entre palavras" at bounding box center [188, 670] width 125 height 154
click at [1346, 18] on div "Visualizar" at bounding box center [1354, 13] width 50 height 9
